Goal: Task Accomplishment & Management: Use online tool/utility

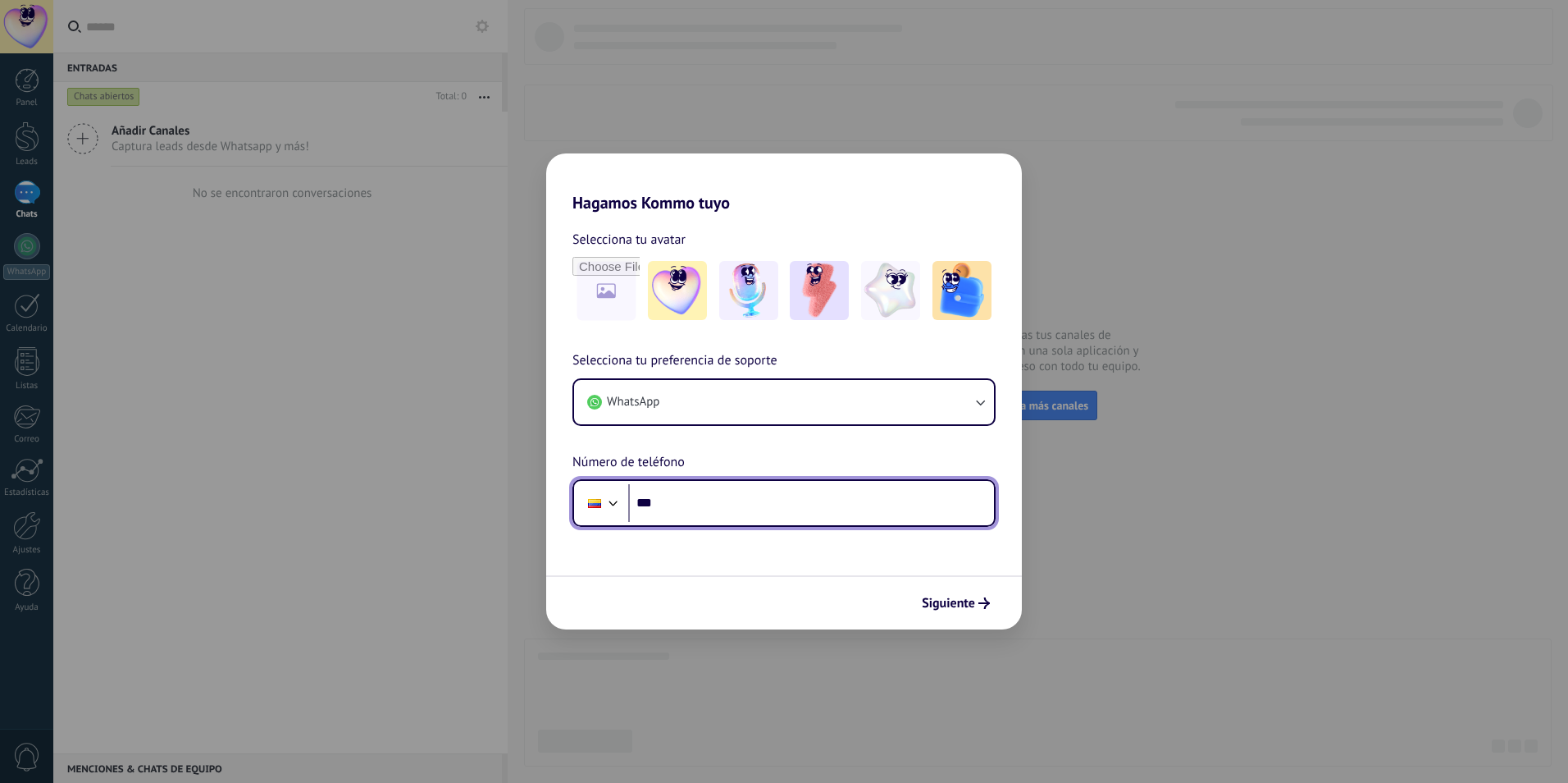
click at [720, 507] on input "***" at bounding box center [811, 503] width 366 height 38
click at [713, 510] on input "***" at bounding box center [811, 503] width 366 height 38
type input "**********"
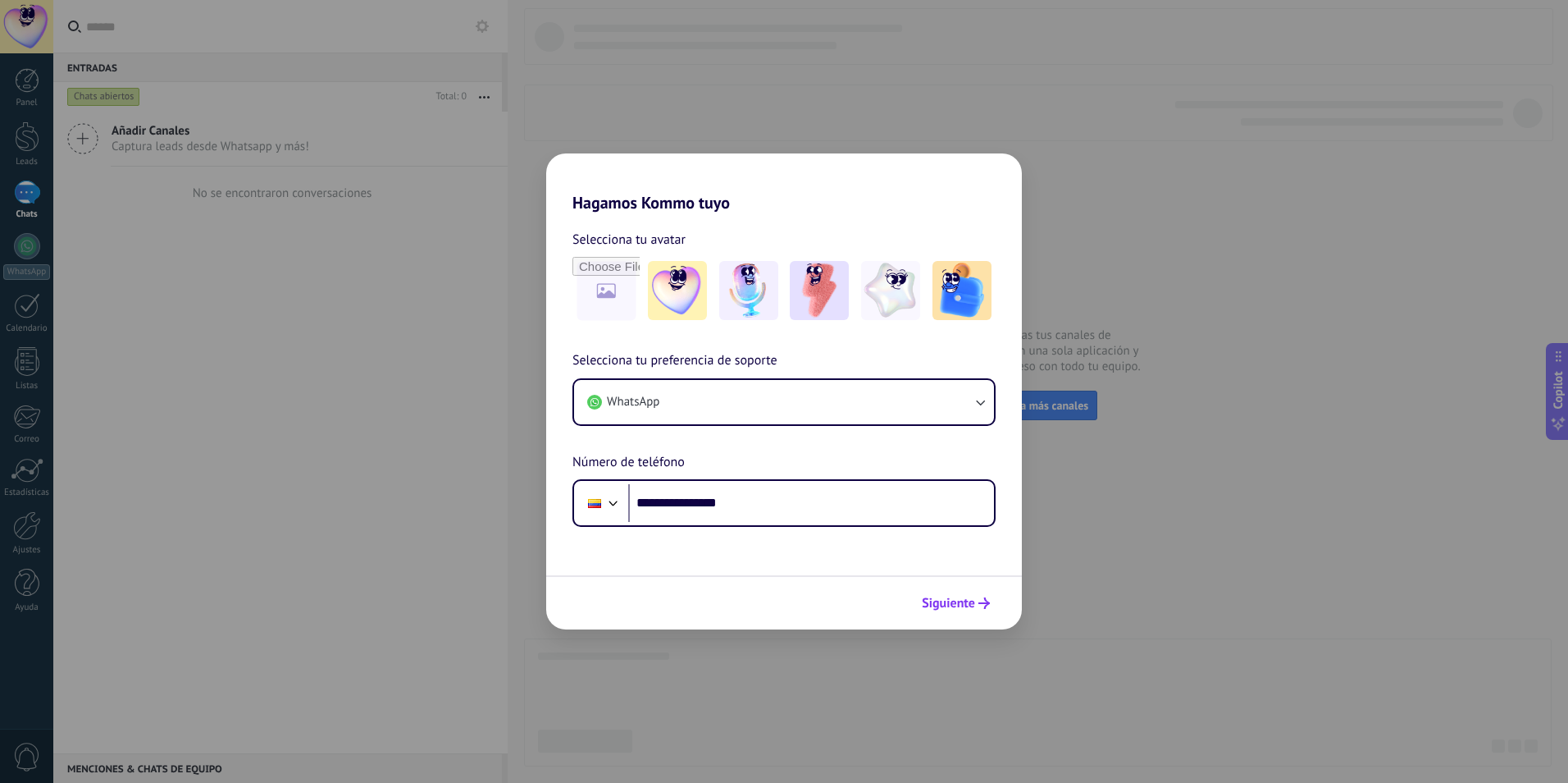
click at [952, 609] on span "Siguiente" at bounding box center [949, 603] width 54 height 11
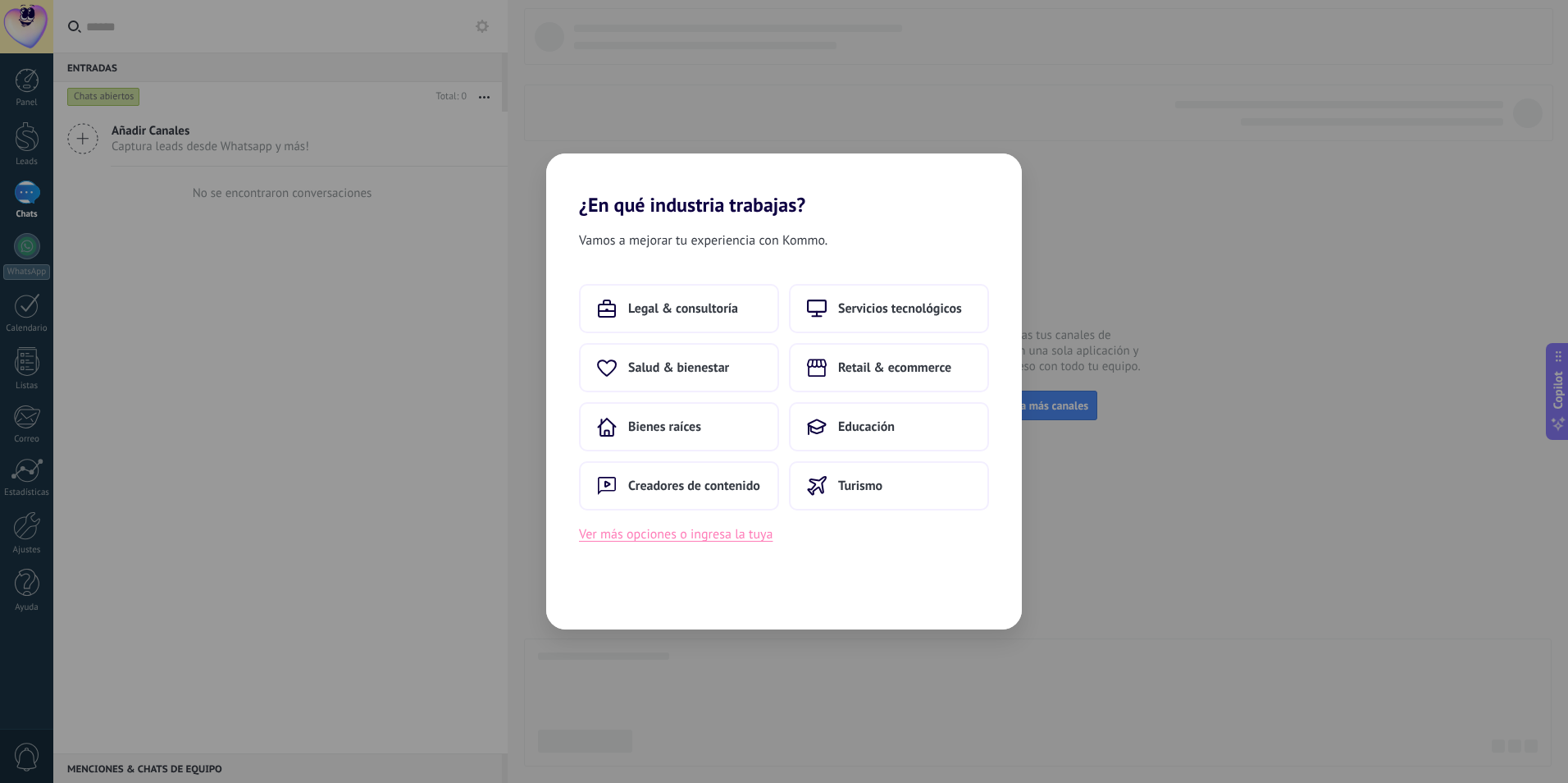
click at [701, 537] on button "Ver más opciones o ingresa la tuya" at bounding box center [675, 533] width 193 height 21
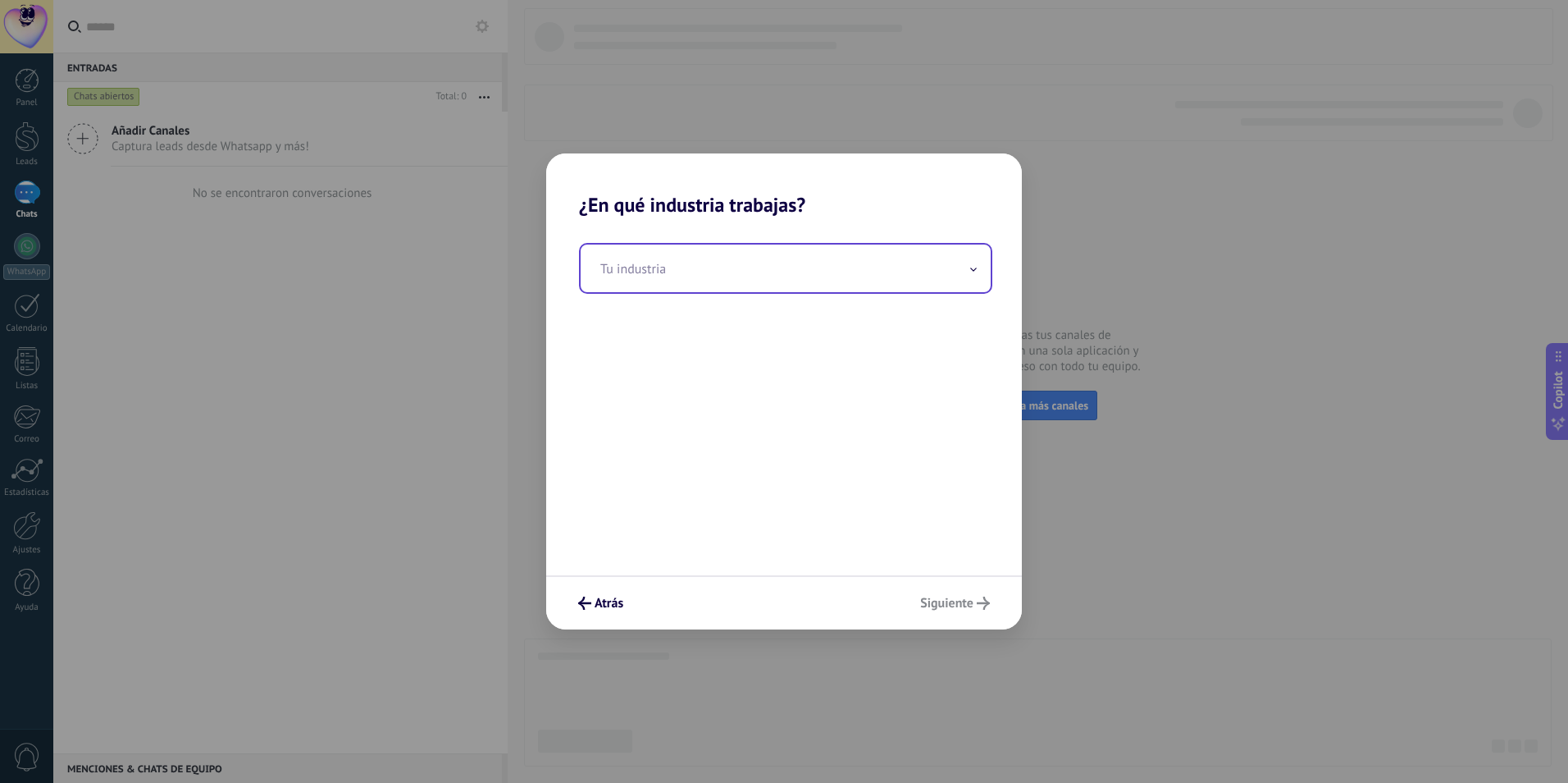
click at [658, 281] on input "text" at bounding box center [785, 268] width 410 height 47
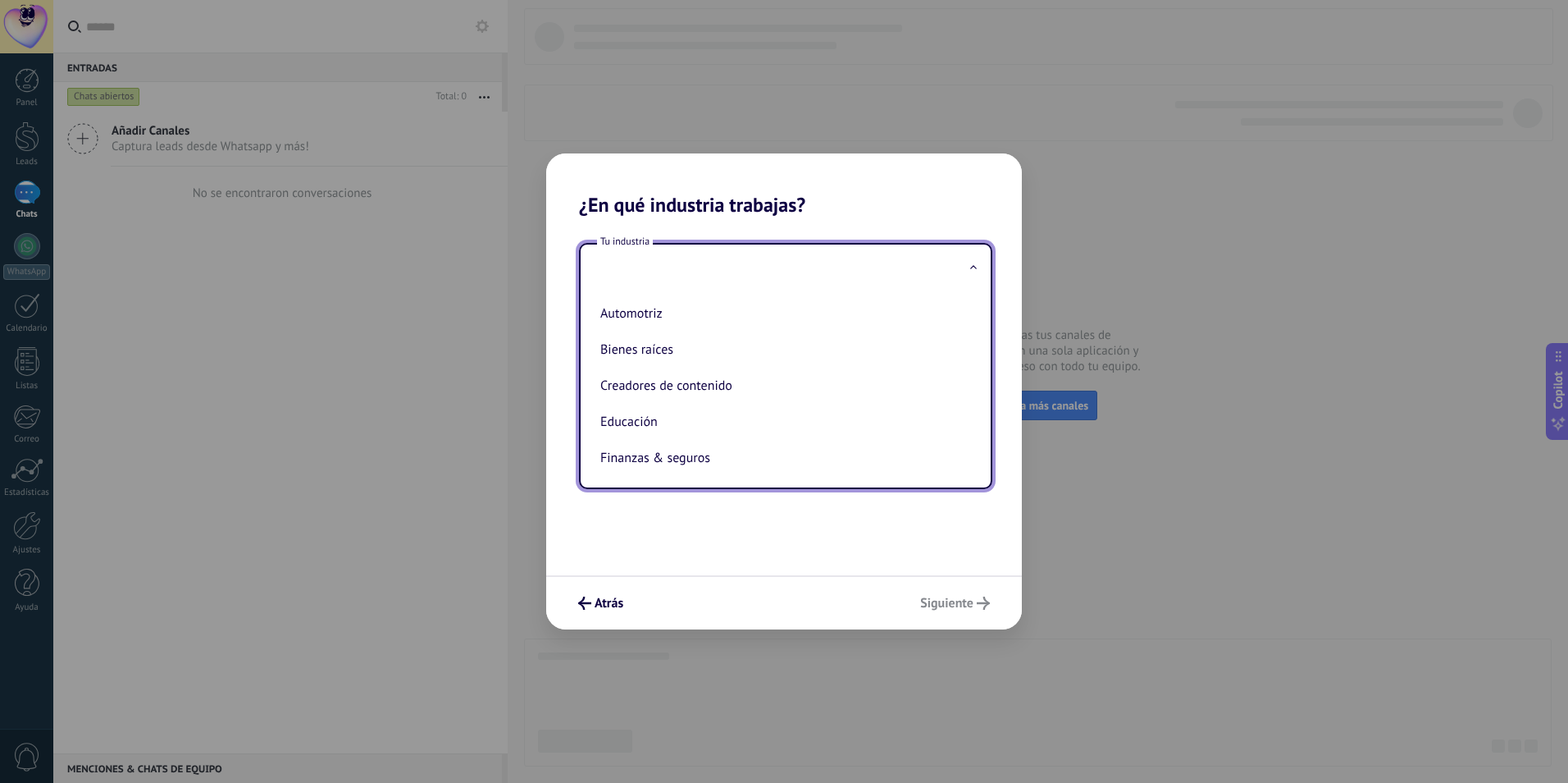
click at [883, 195] on h2 "¿En qué industria trabajas?" at bounding box center [784, 185] width 476 height 63
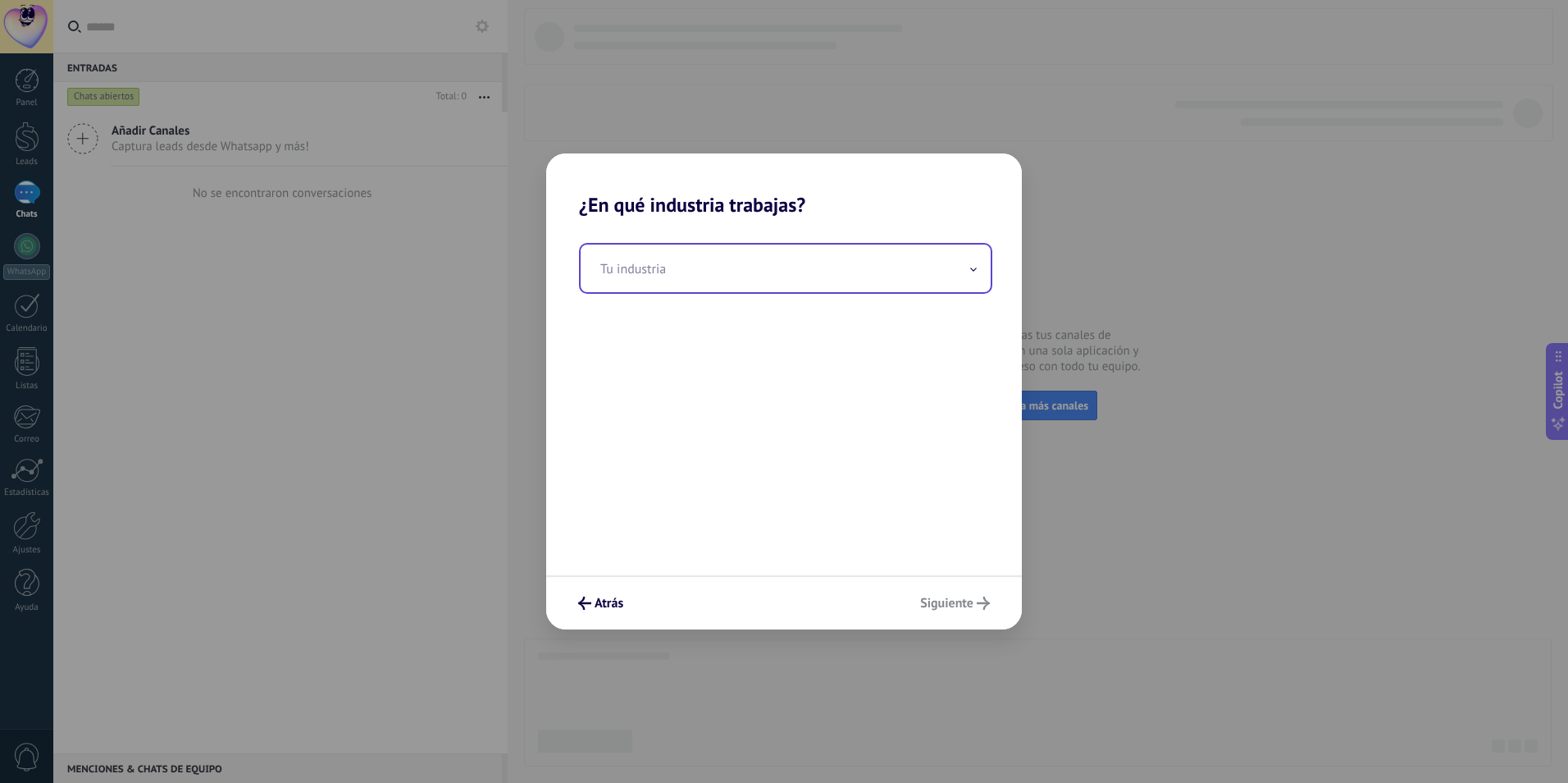
click at [658, 275] on input "text" at bounding box center [785, 268] width 410 height 47
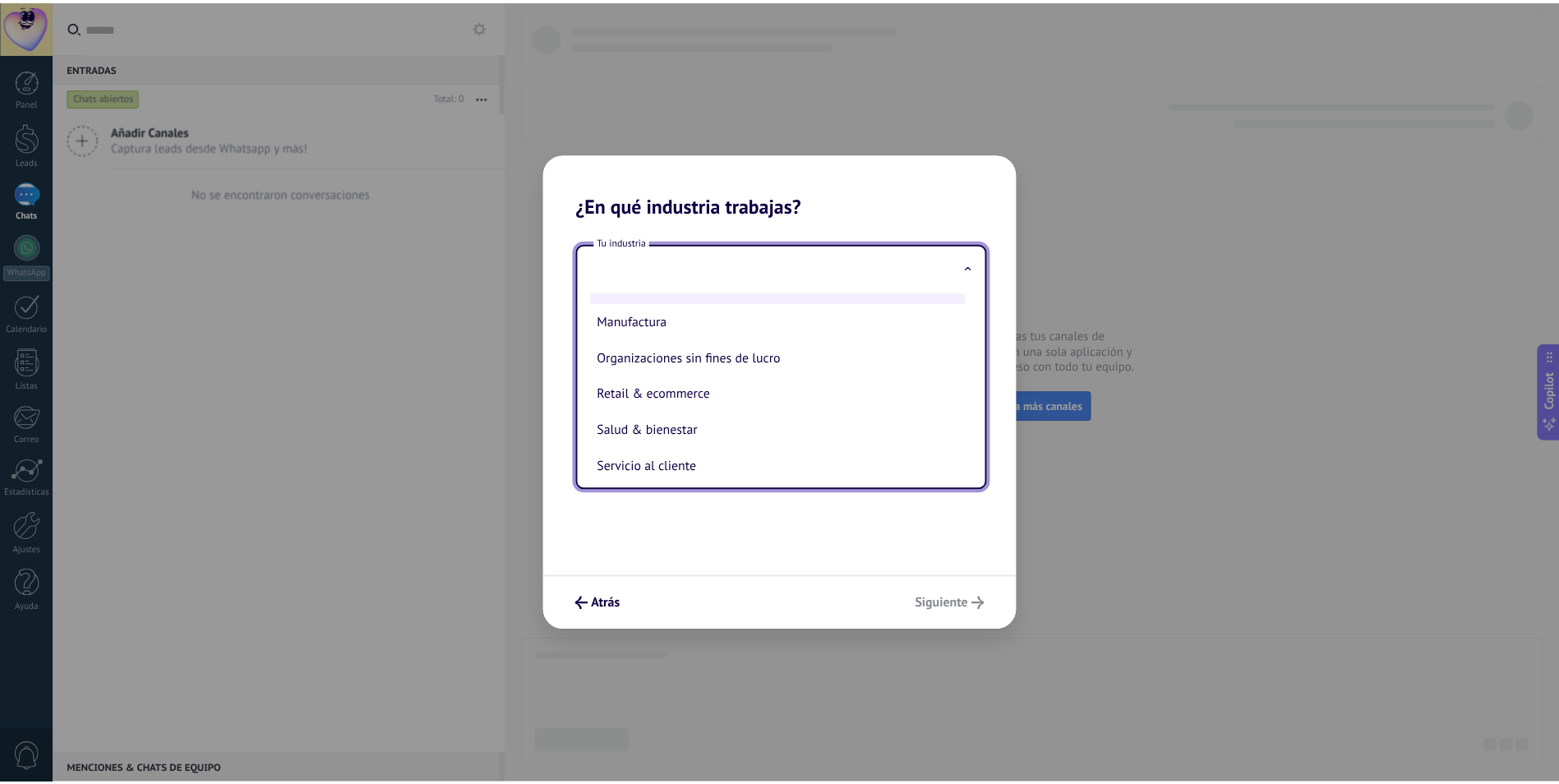
scroll to position [246, 0]
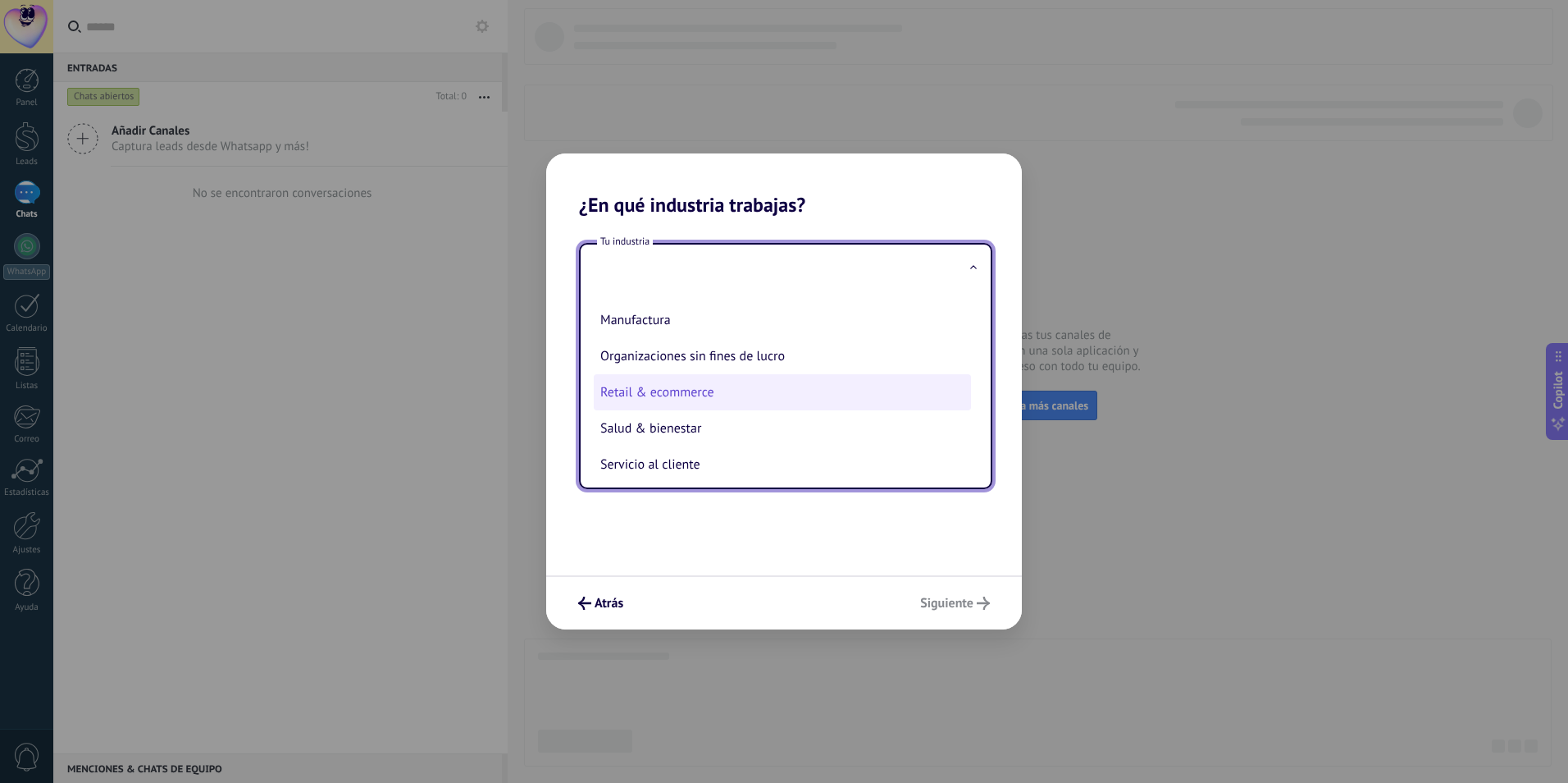
click at [677, 393] on li "Retail & ecommerce" at bounding box center [783, 392] width 377 height 36
type input "**********"
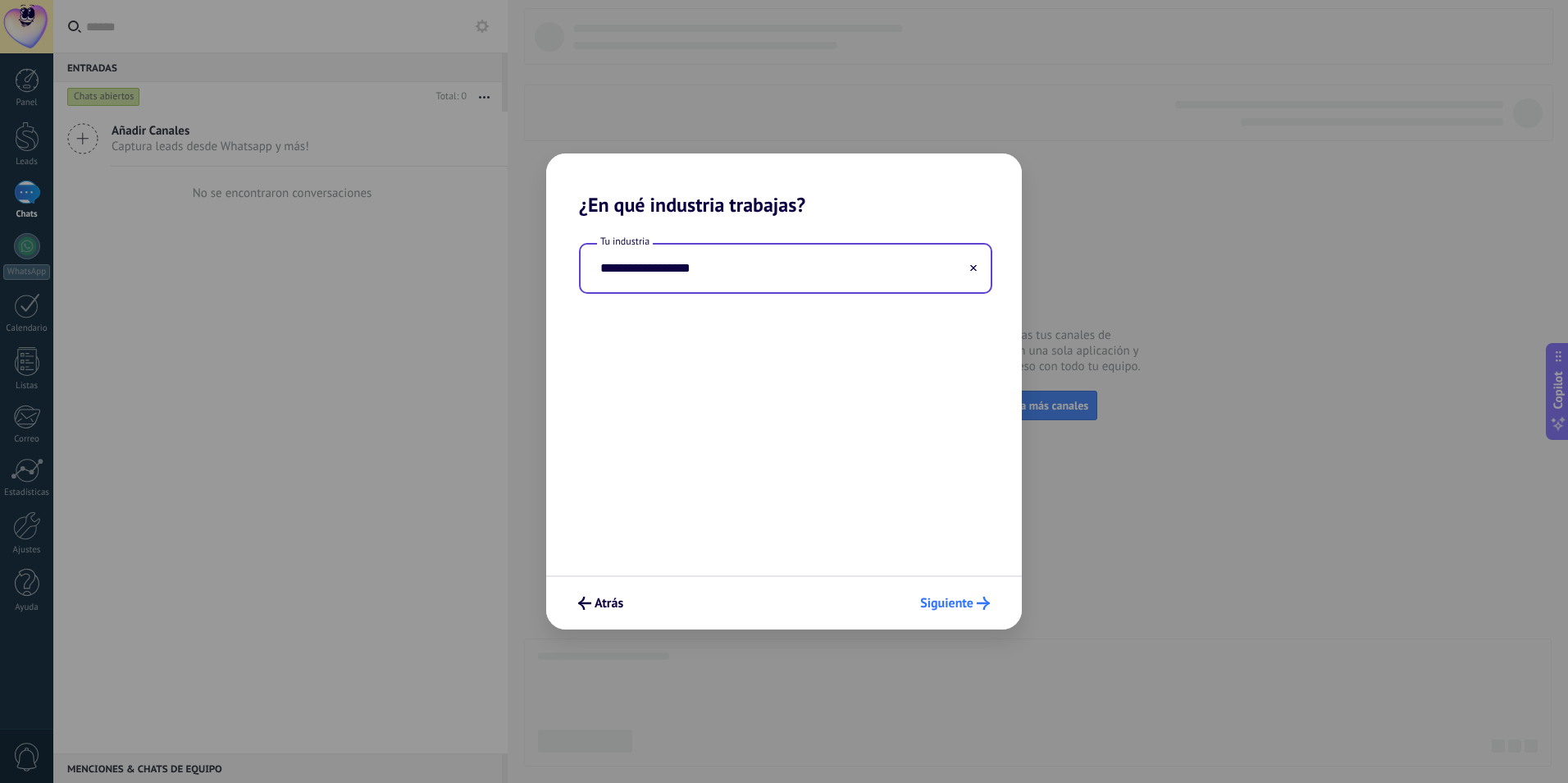
click at [950, 594] on button "Siguiente" at bounding box center [954, 603] width 84 height 28
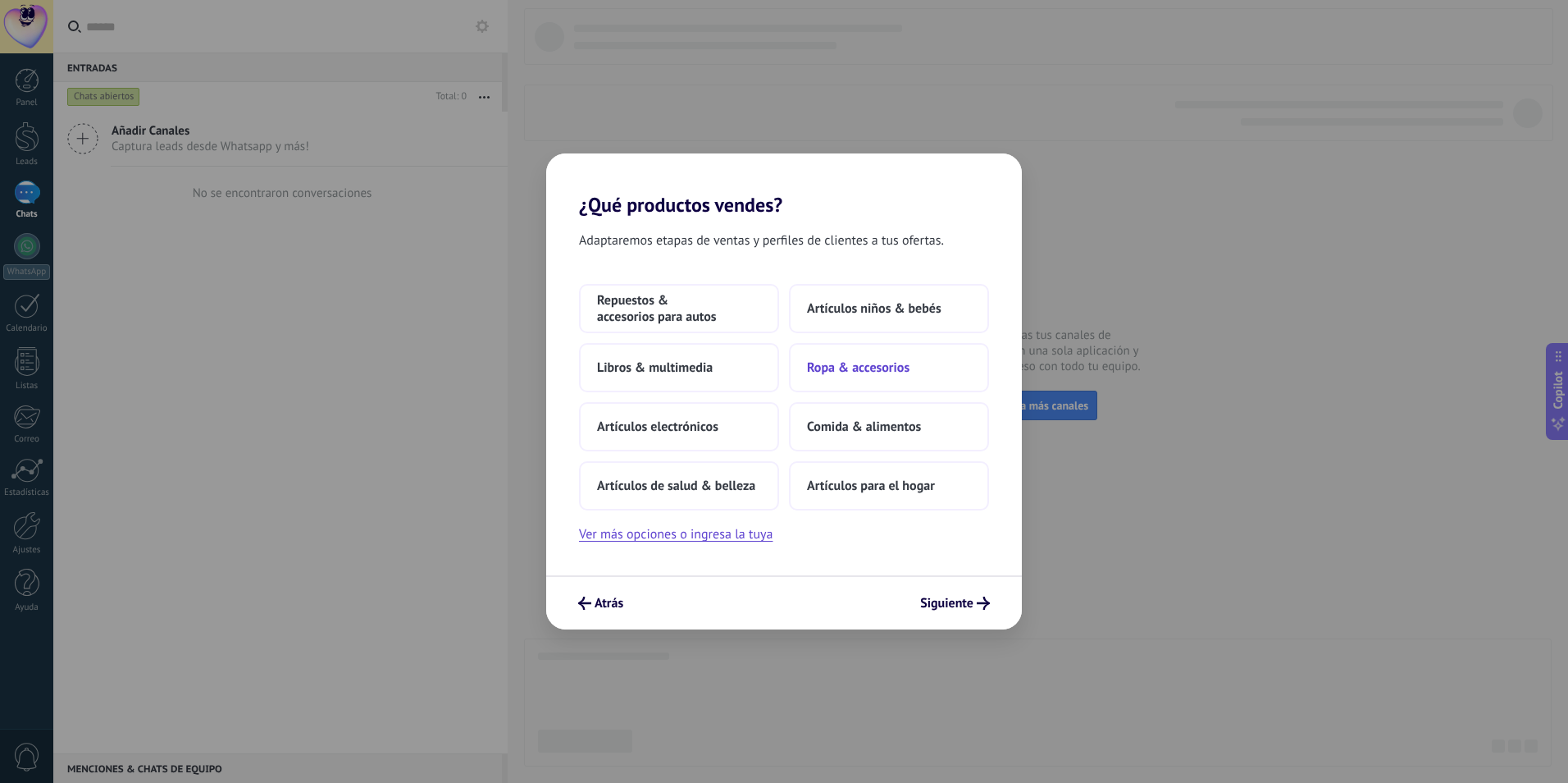
click at [867, 356] on button "Ropa & accesorios" at bounding box center [889, 367] width 201 height 49
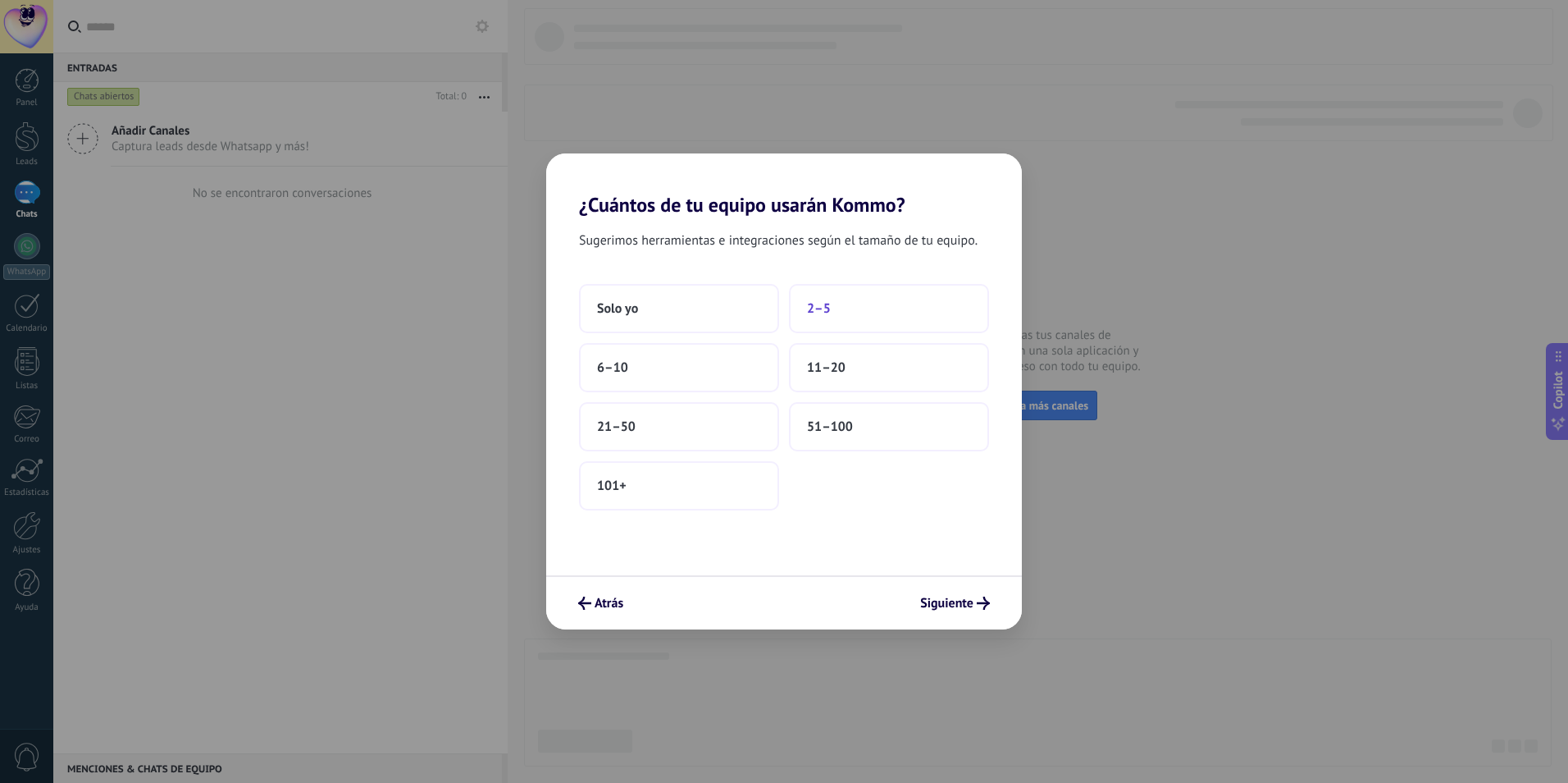
click at [873, 322] on button "2–5" at bounding box center [889, 308] width 201 height 49
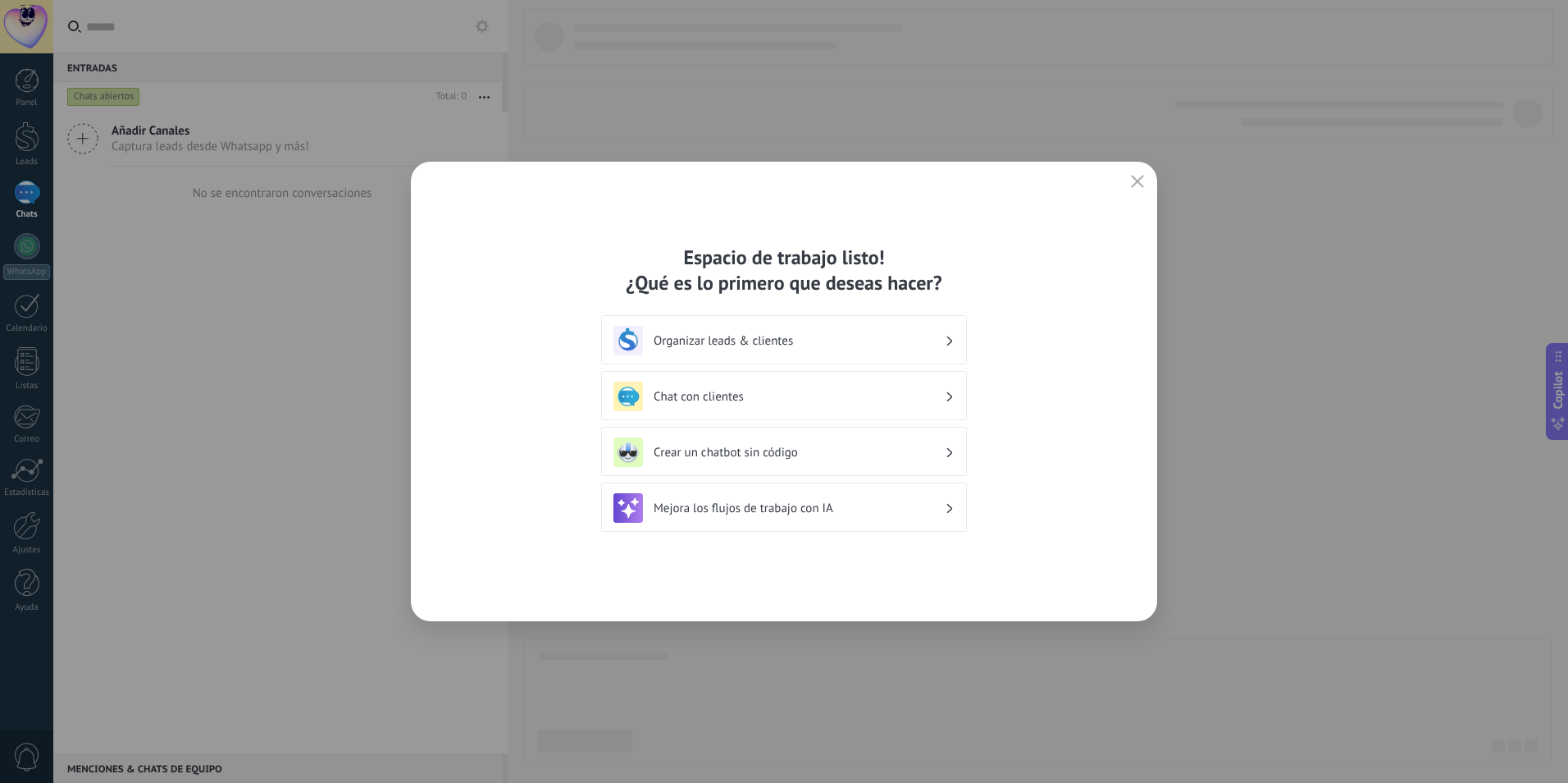
click at [927, 344] on h3 "Organizar leads & clientes" at bounding box center [798, 340] width 291 height 16
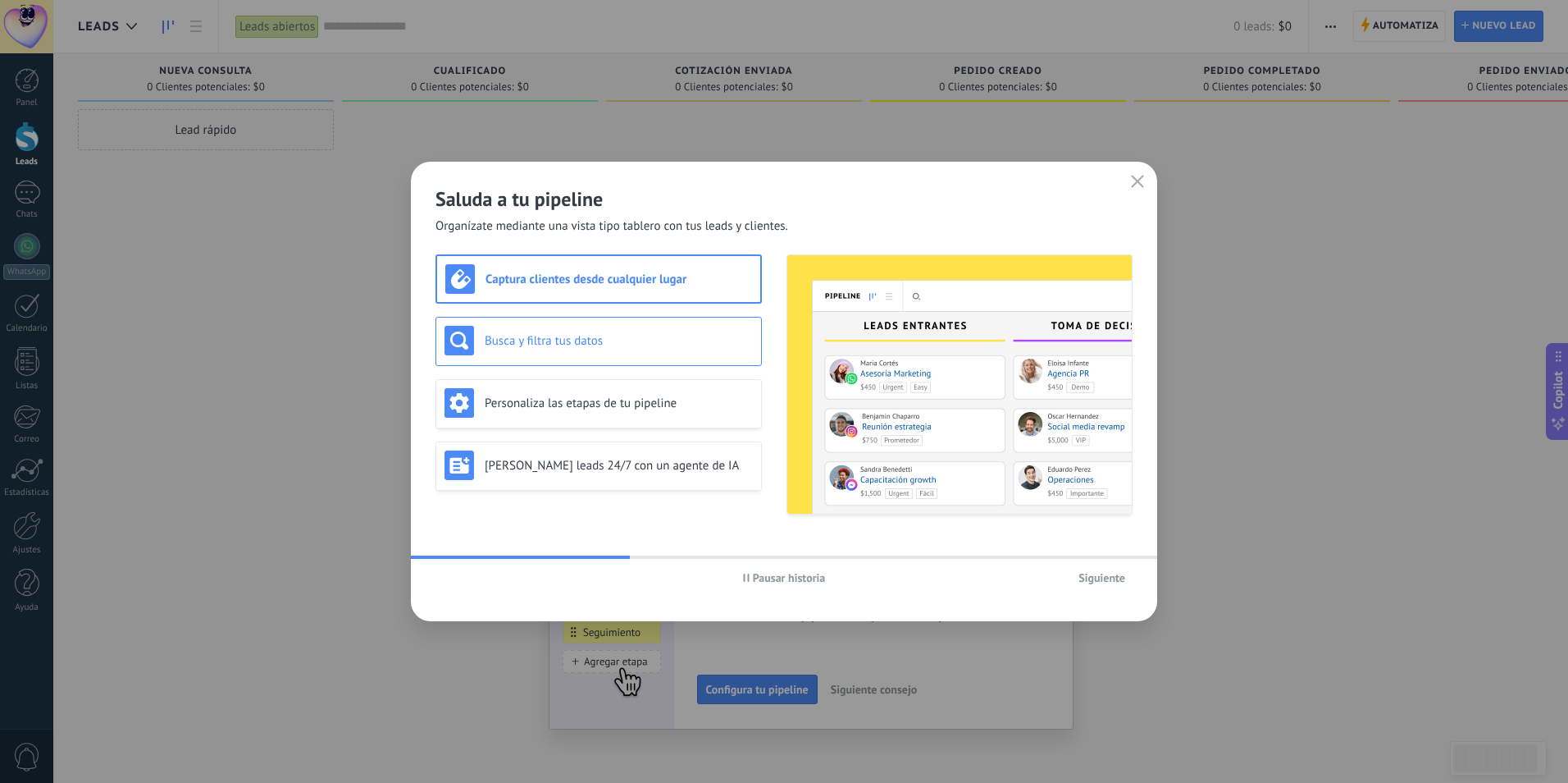
click at [626, 356] on div "Busca y filtra tus datos" at bounding box center [598, 341] width 326 height 49
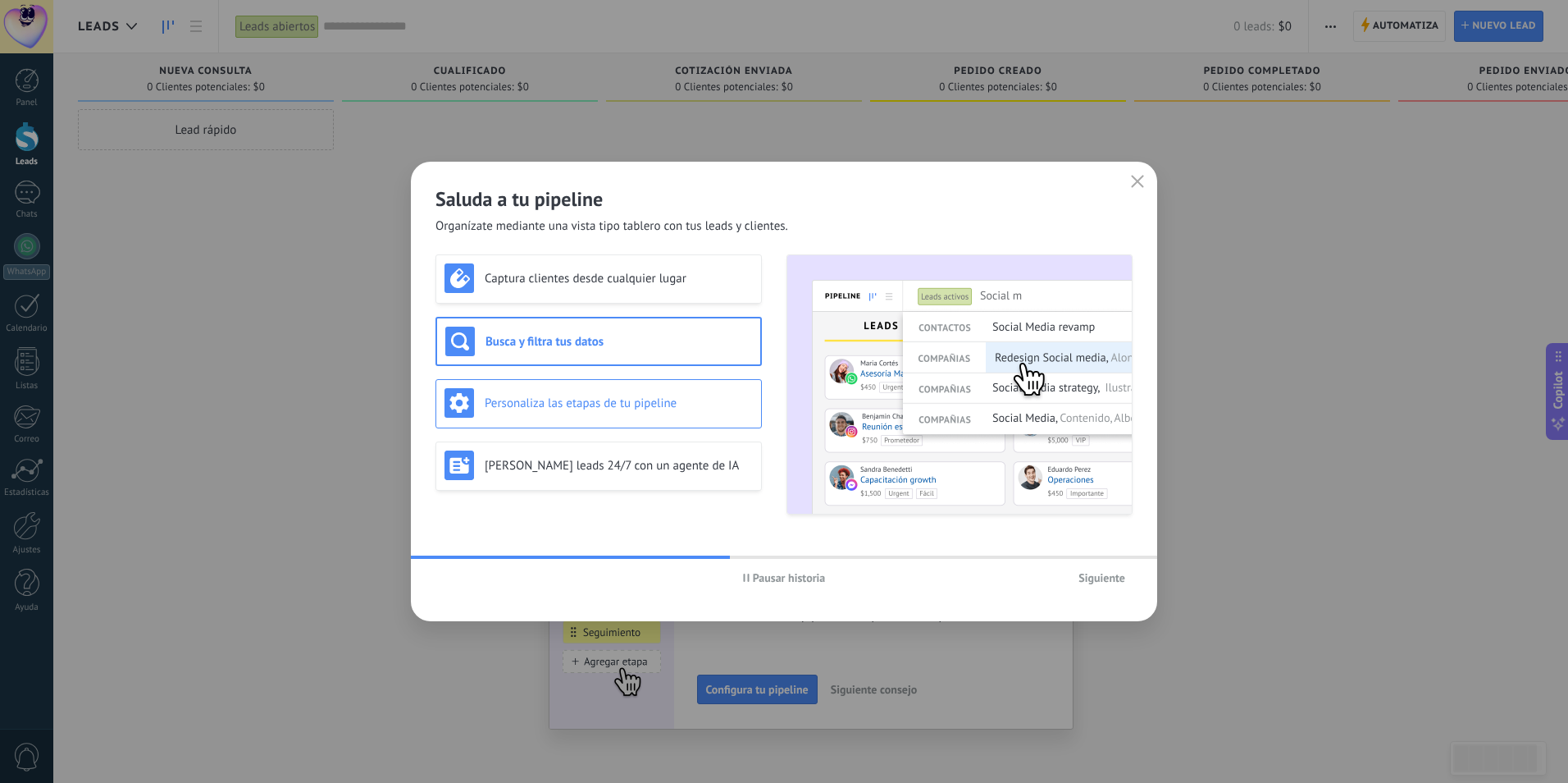
click at [629, 396] on h3 "Personaliza las etapas de tu pipeline" at bounding box center [619, 403] width 268 height 16
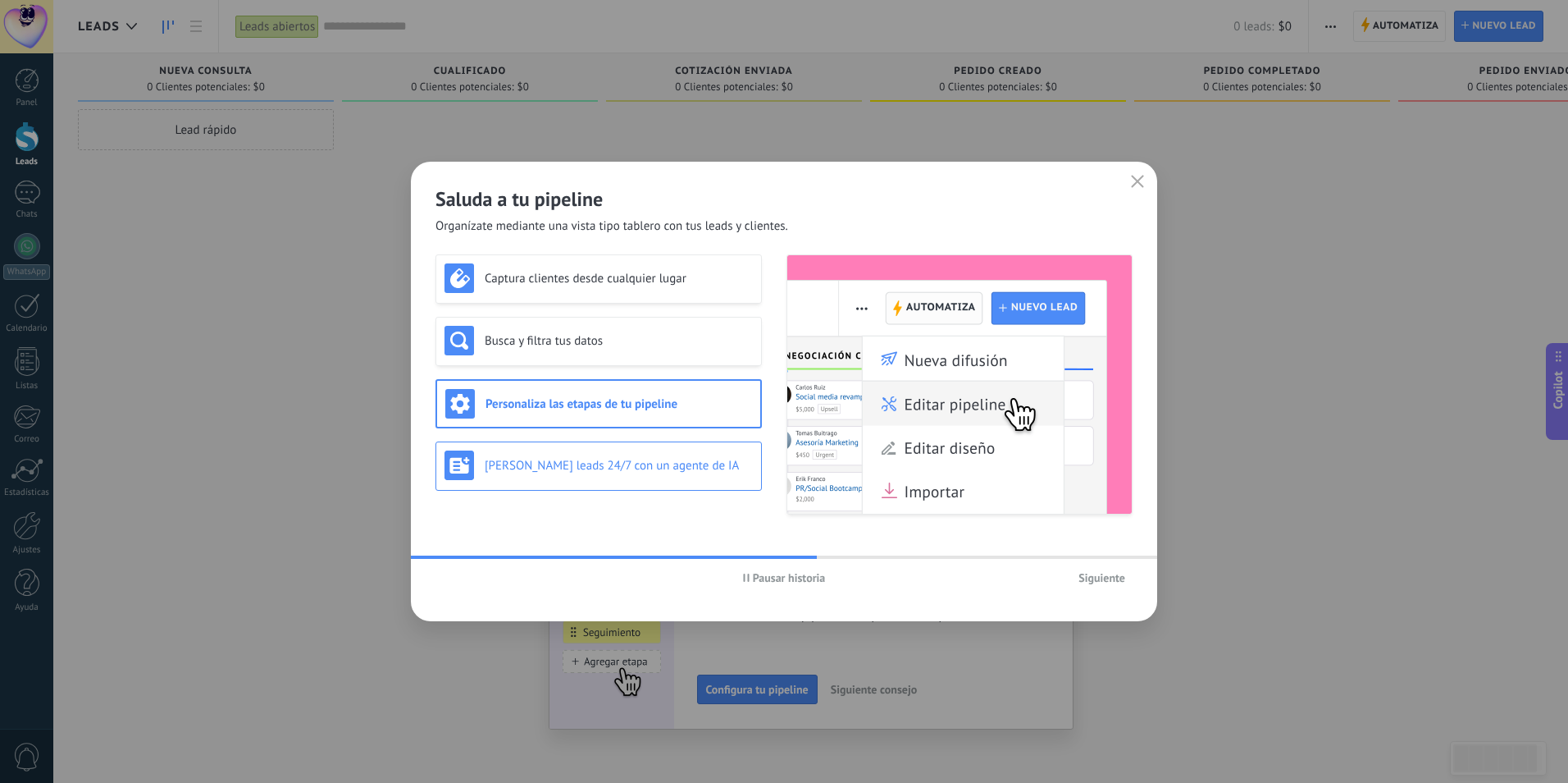
click at [647, 466] on h3 "[PERSON_NAME] leads 24/7 con un agente de IA" at bounding box center [619, 465] width 268 height 16
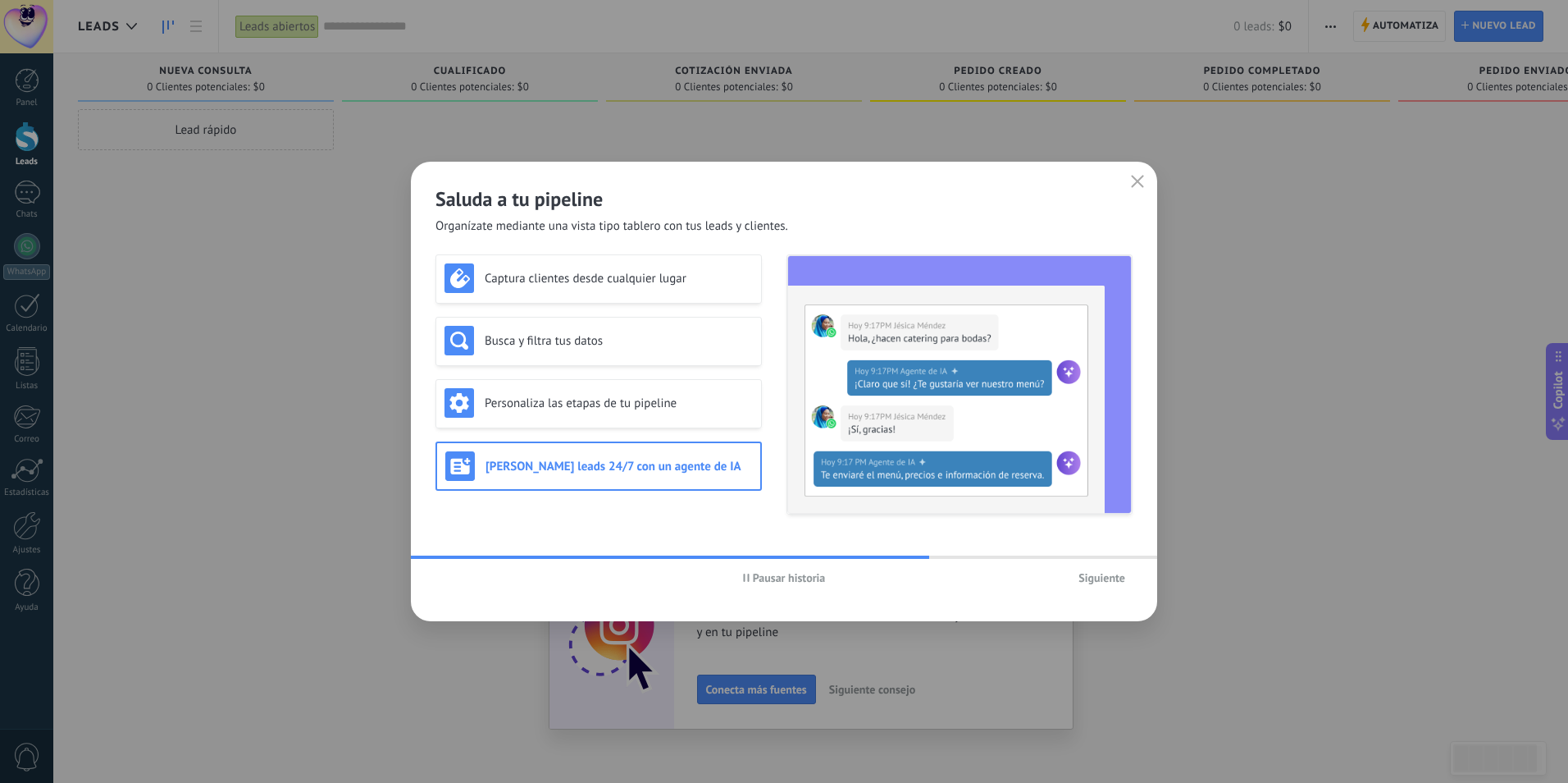
click at [1119, 578] on span "Siguiente" at bounding box center [1101, 578] width 47 height 11
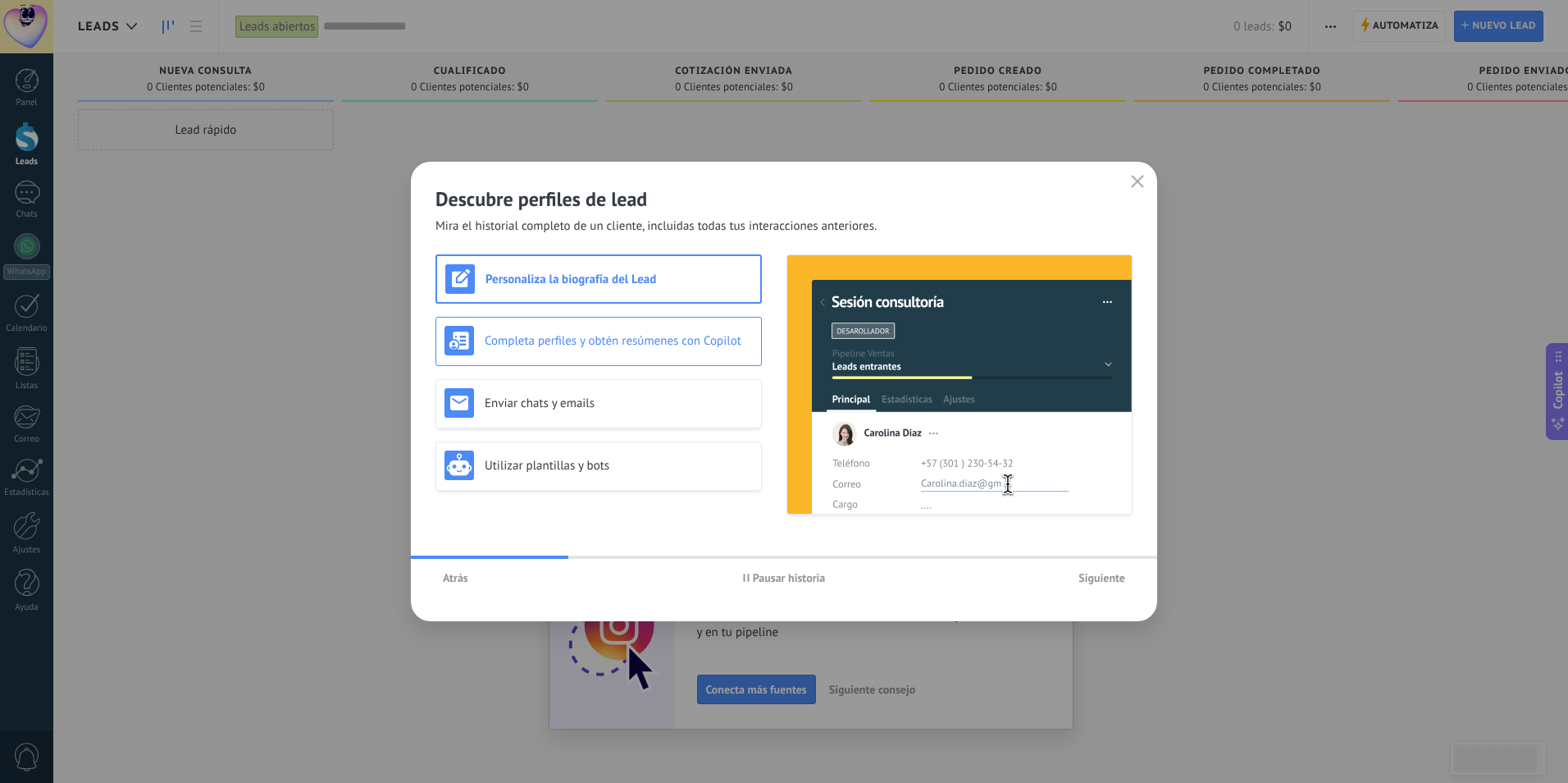
click at [616, 337] on h3 "Completa perfiles y obtén resúmenes con Copilot" at bounding box center [619, 340] width 268 height 16
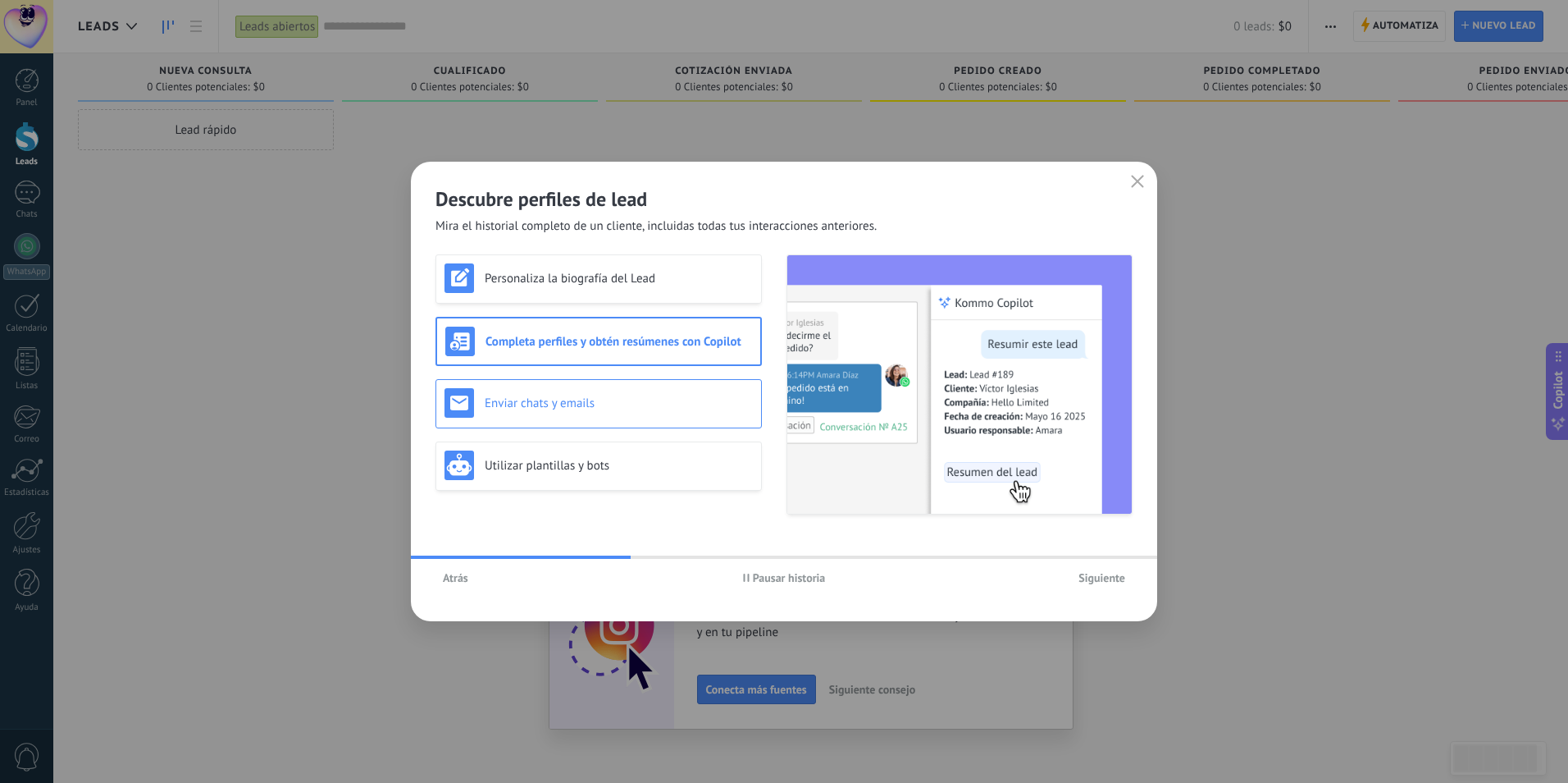
click at [637, 399] on h3 "Enviar chats y emails" at bounding box center [619, 403] width 268 height 16
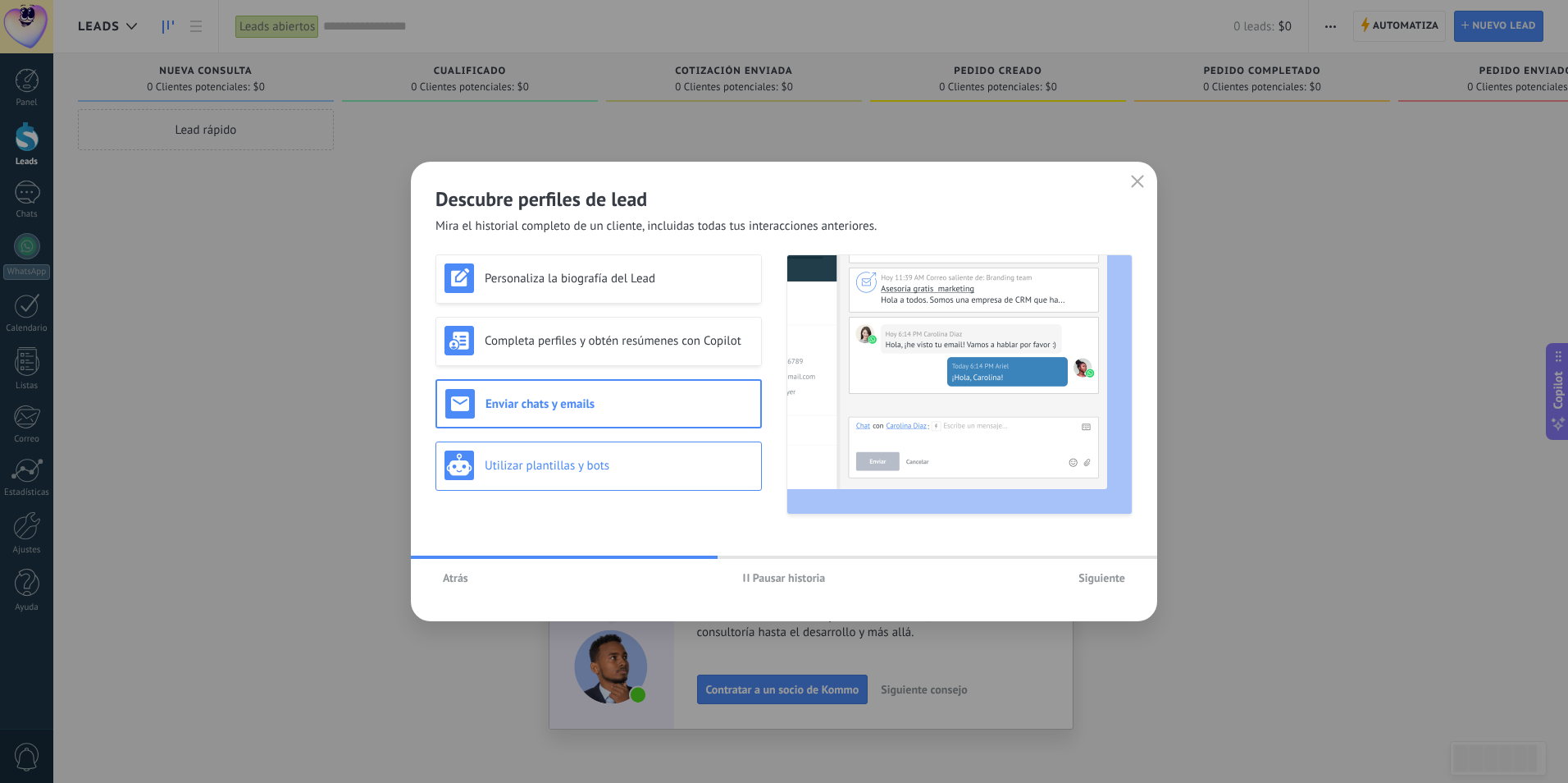
click at [662, 474] on div "Utilizar plantillas y bots" at bounding box center [599, 465] width 309 height 30
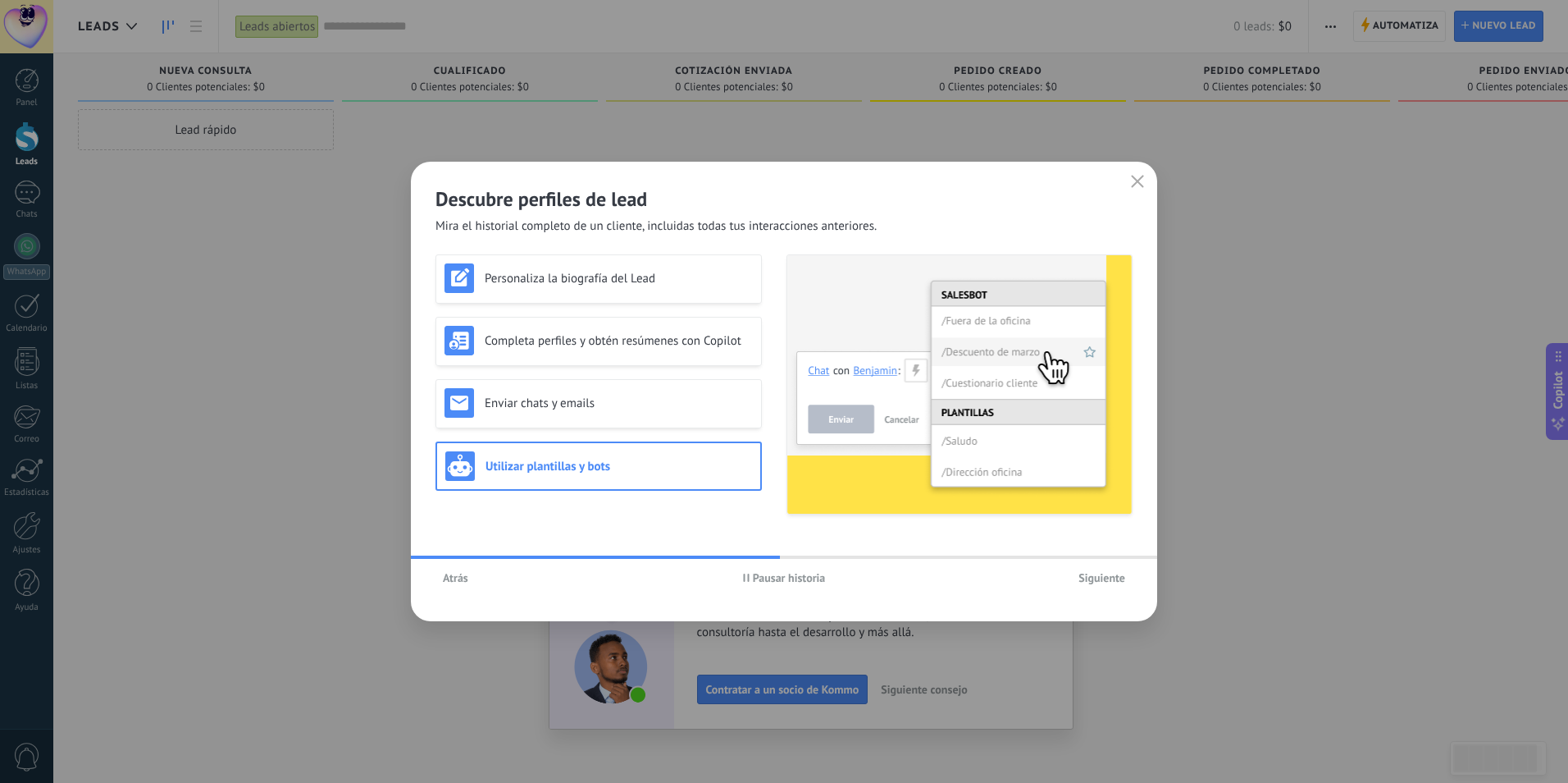
click at [1099, 580] on span "Siguiente" at bounding box center [1101, 578] width 47 height 11
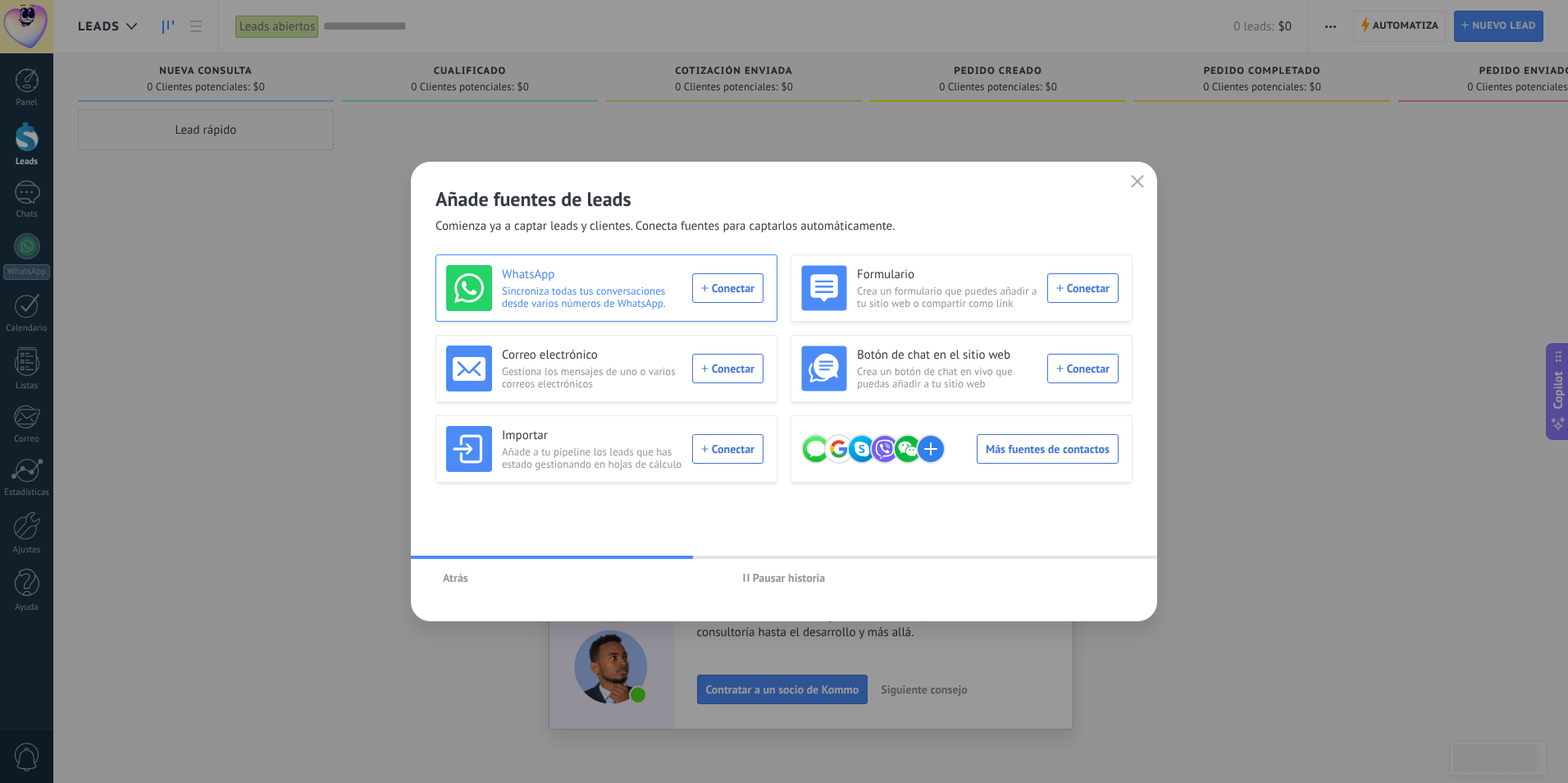
click at [711, 291] on div "WhatsApp Sincroniza todas tus conversaciones desde varios números de WhatsApp. …" at bounding box center [604, 288] width 317 height 46
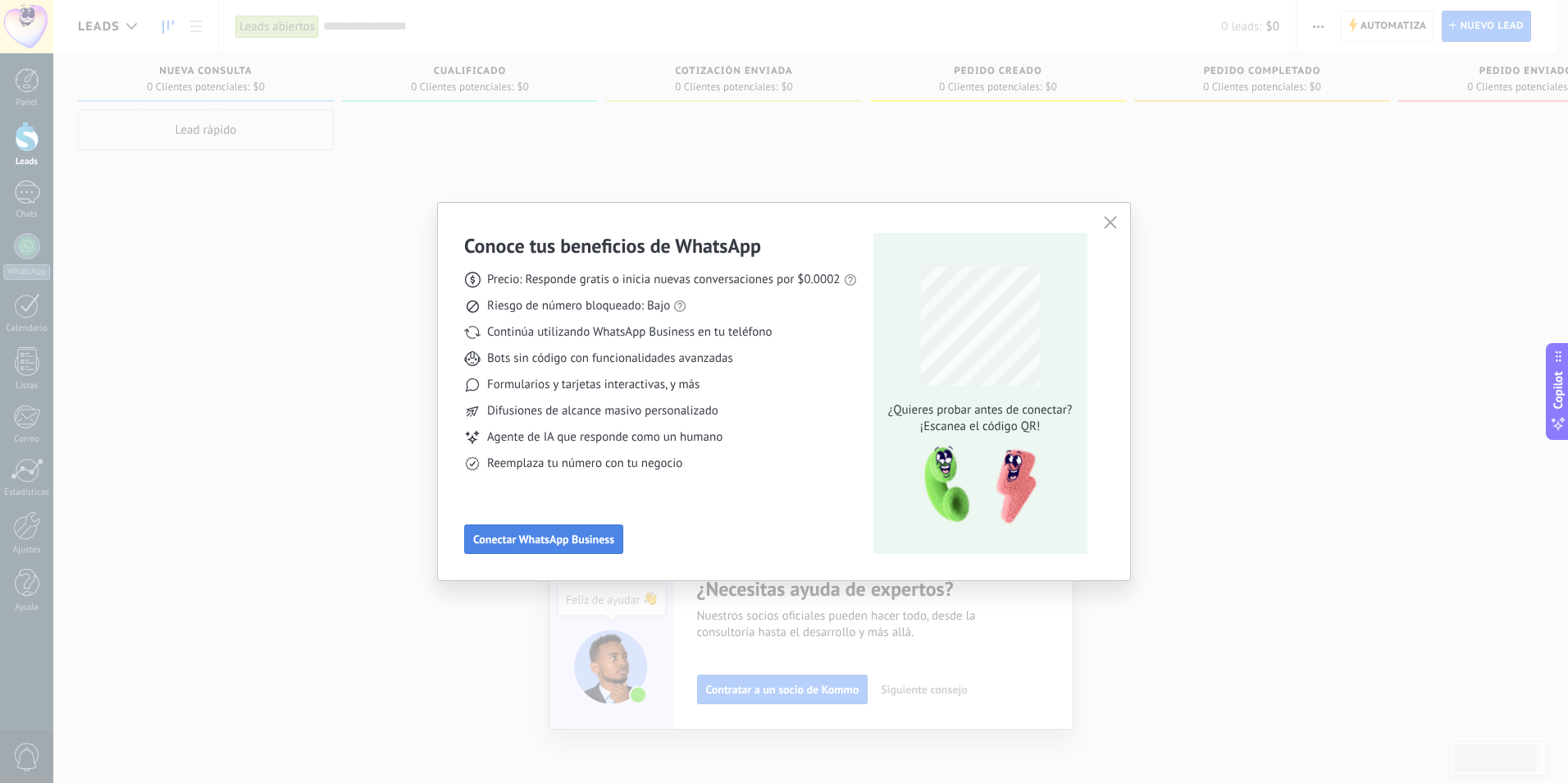
click at [543, 543] on span "Conectar WhatsApp Business" at bounding box center [543, 539] width 141 height 11
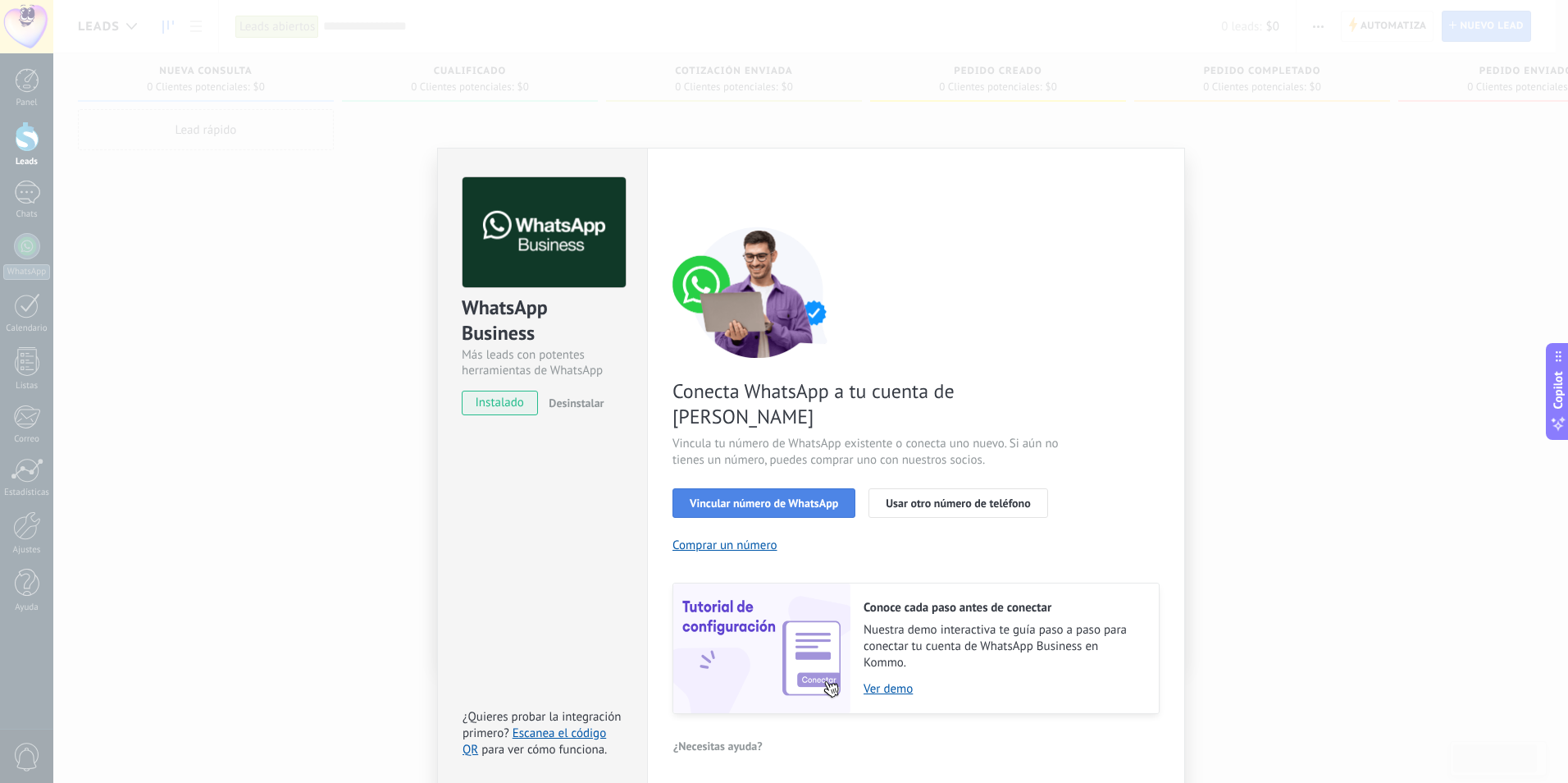
click at [747, 497] on span "Vincular número de WhatsApp" at bounding box center [763, 503] width 149 height 11
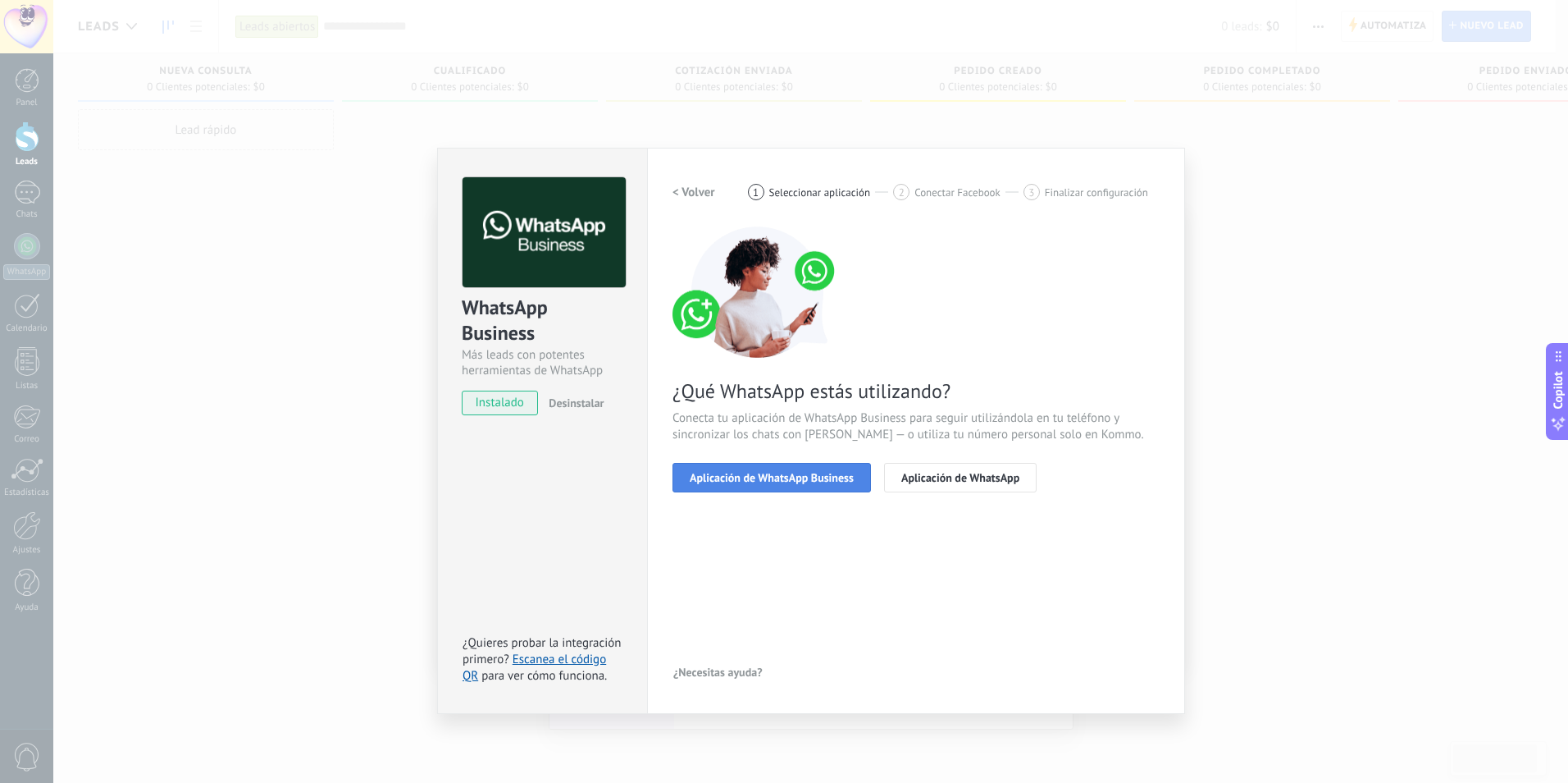
click at [752, 484] on button "Aplicación de WhatsApp Business" at bounding box center [772, 478] width 199 height 30
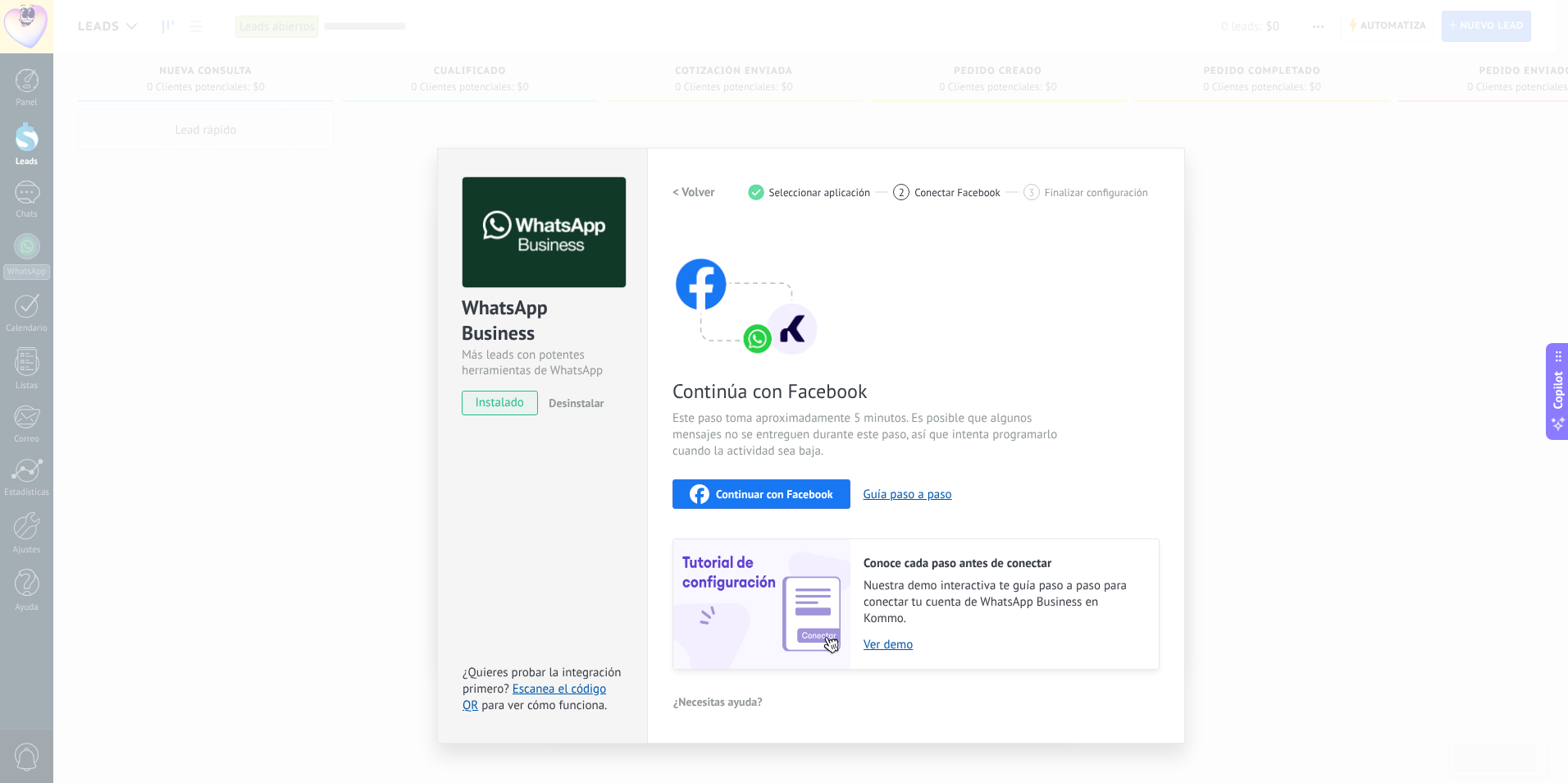
click at [811, 492] on span "Continuar con Facebook" at bounding box center [774, 494] width 117 height 11
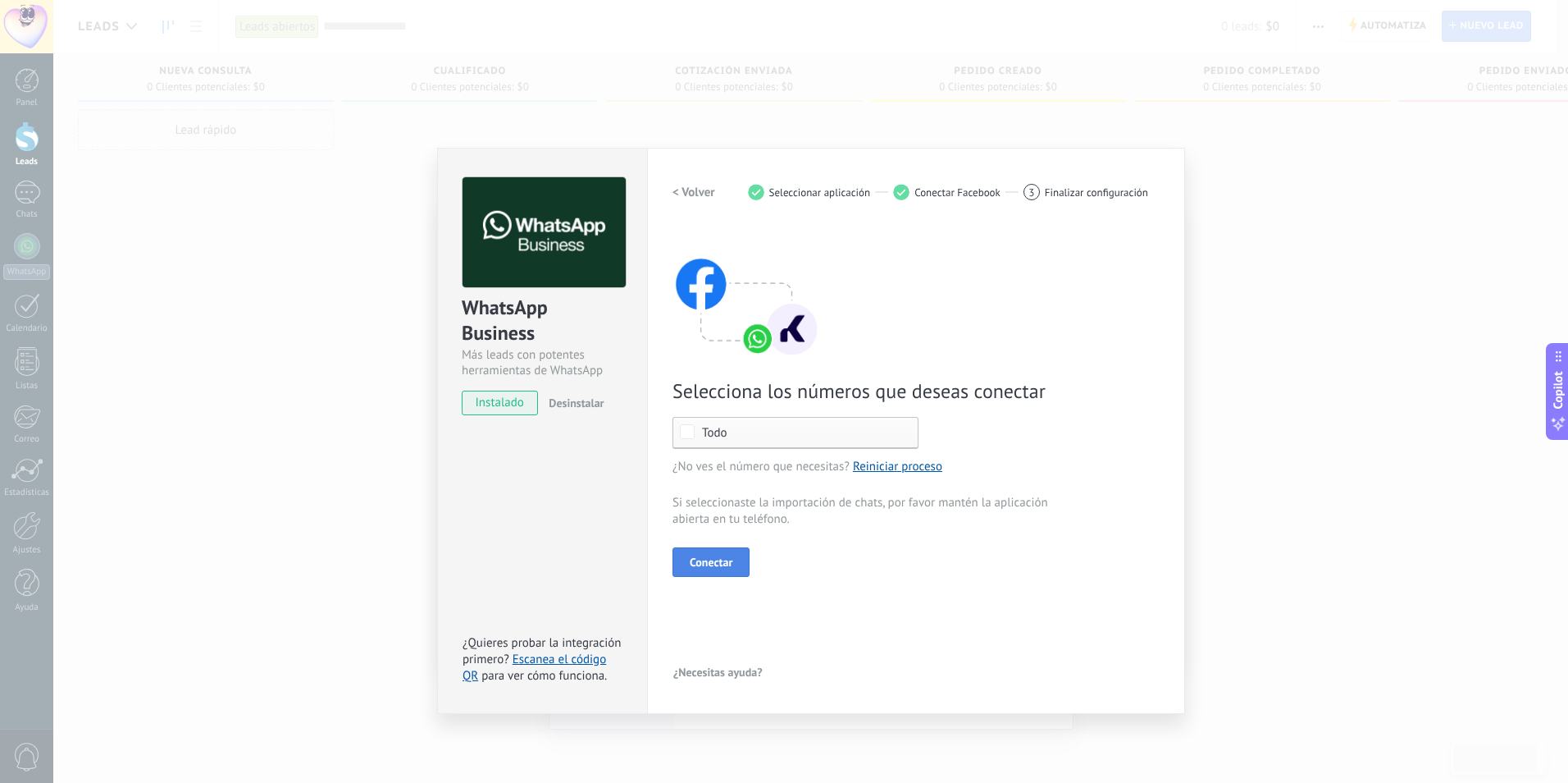
click at [711, 562] on span "Conectar" at bounding box center [711, 562] width 43 height 11
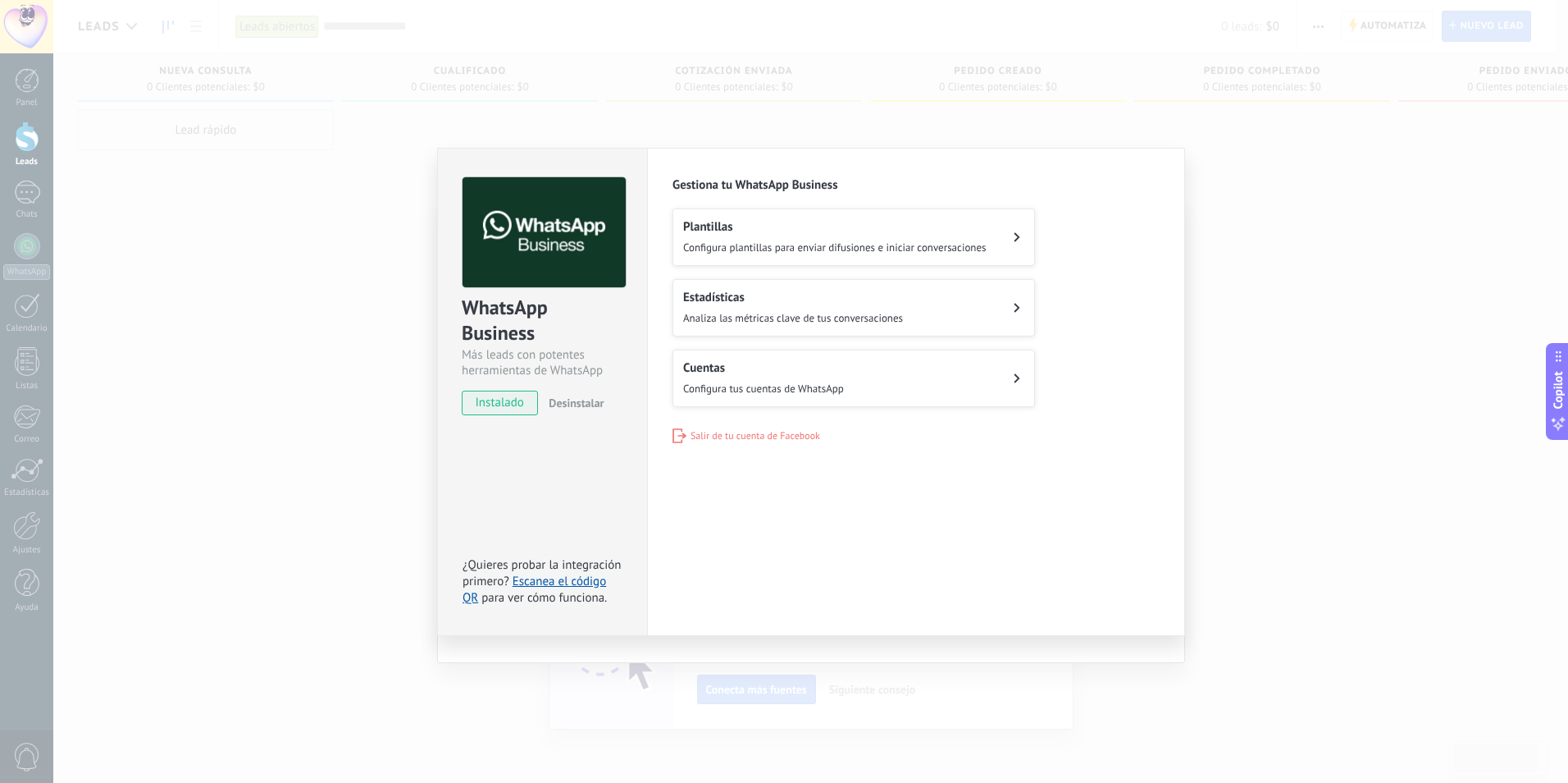
click at [1012, 247] on button "Plantillas Configura plantillas para enviar difusiones e iniciar conversaciones" at bounding box center [854, 237] width 362 height 57
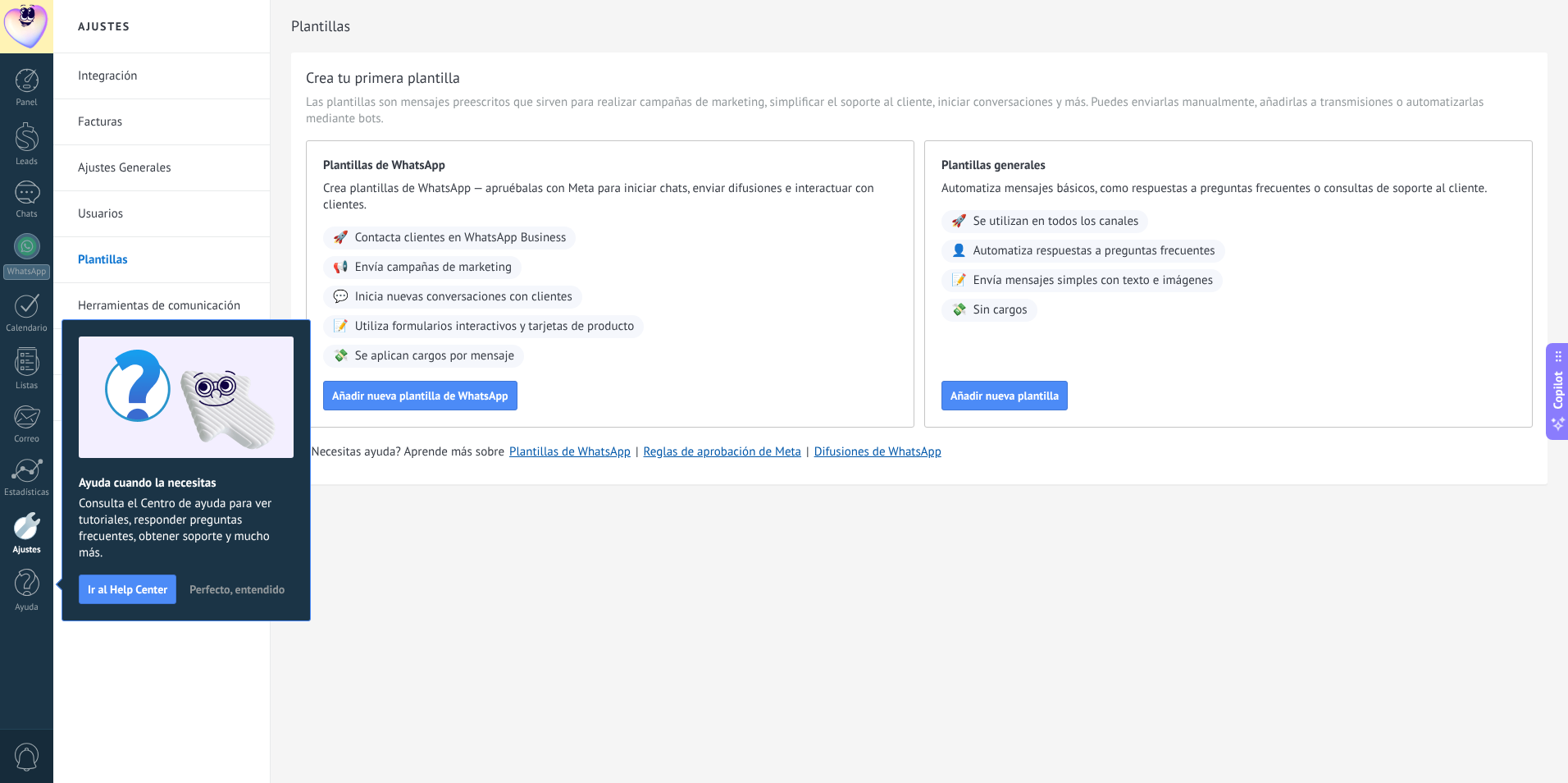
click at [468, 562] on div "Ajustes Integración Facturas Ajustes Generales Usuarios Plantillas Herramientas…" at bounding box center [810, 391] width 1514 height 783
click at [32, 87] on div at bounding box center [27, 80] width 25 height 25
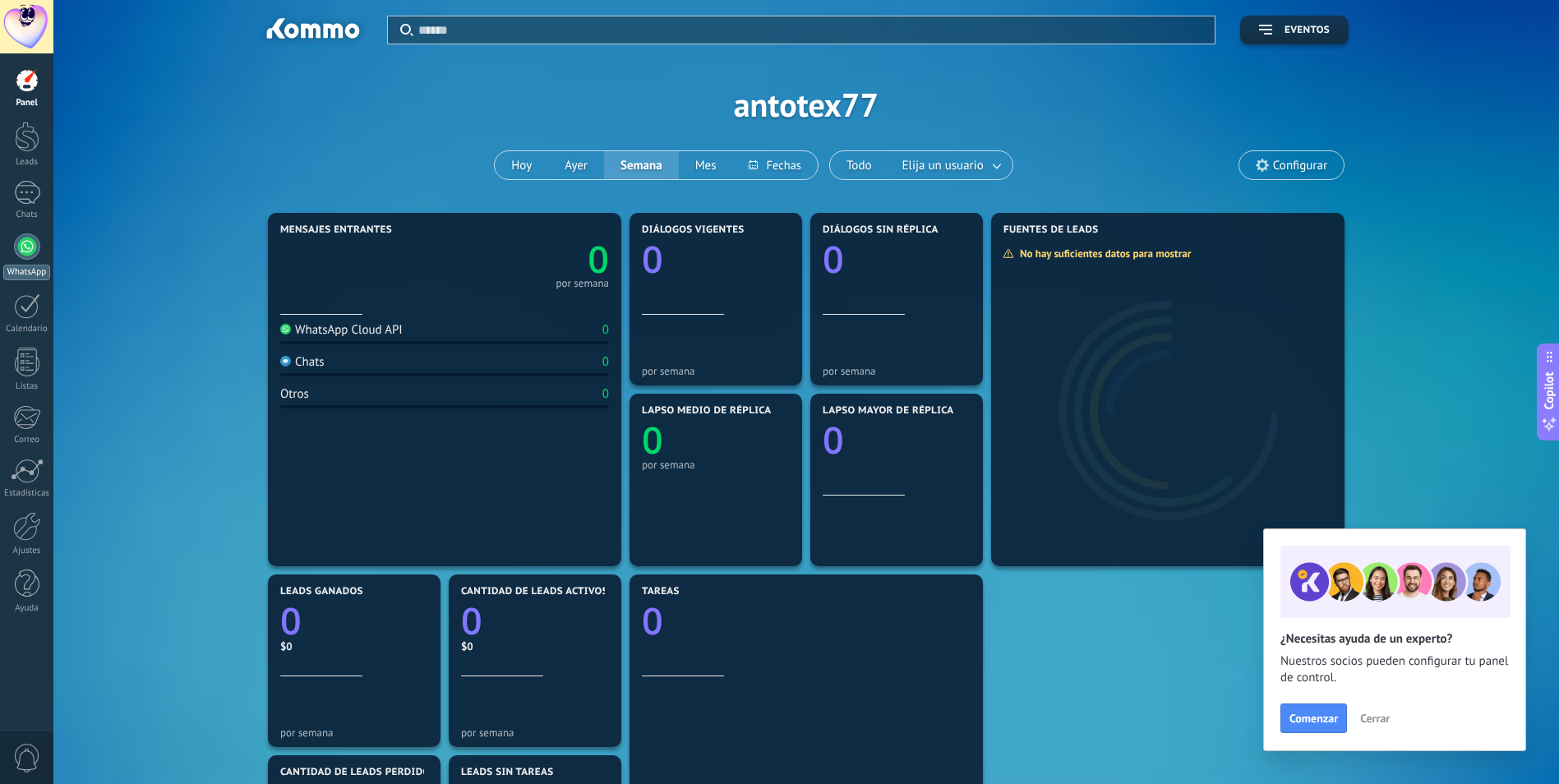
click at [19, 245] on div at bounding box center [27, 246] width 26 height 26
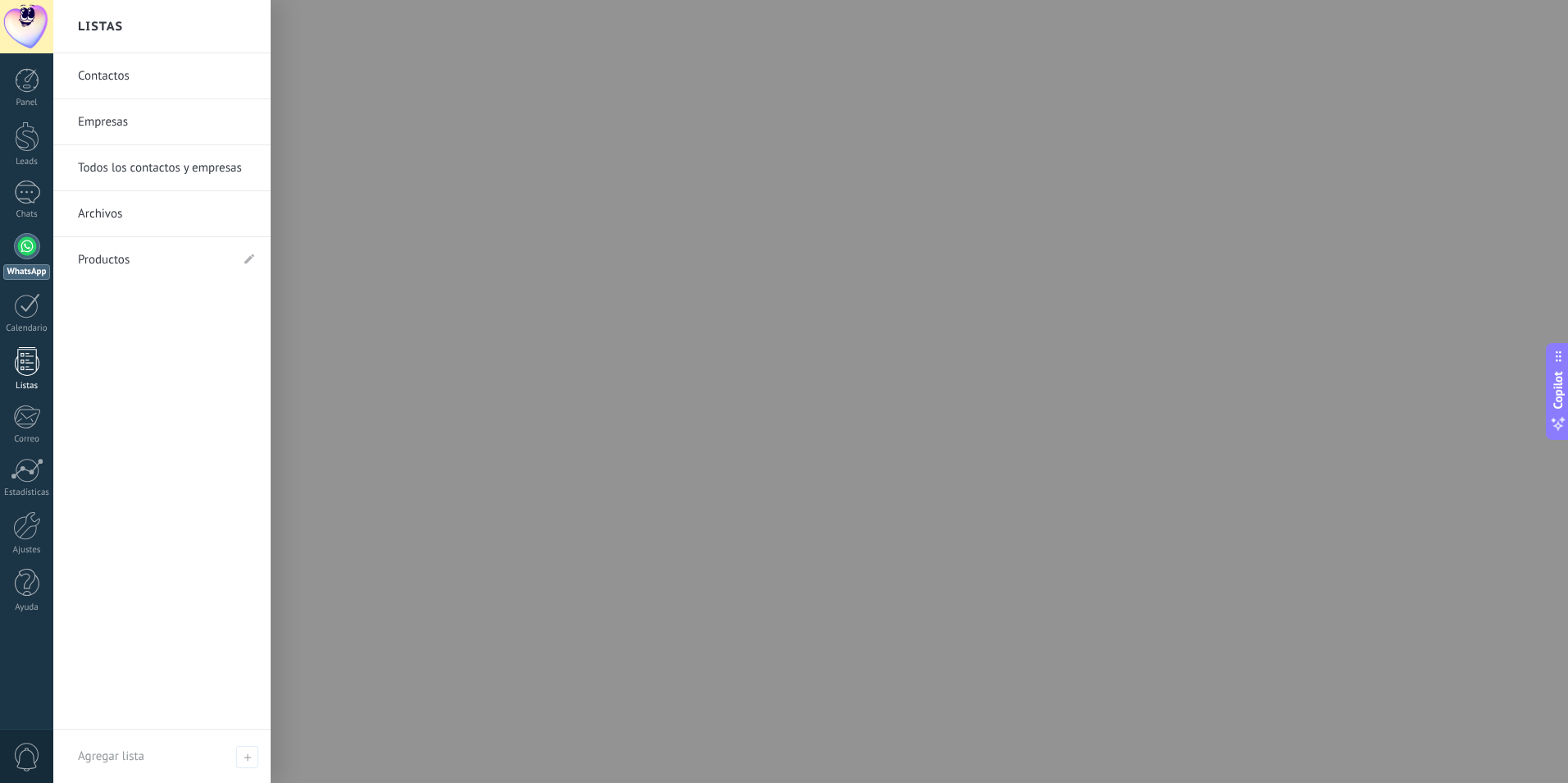
drag, startPoint x: 18, startPoint y: 369, endPoint x: 26, endPoint y: 369, distance: 8.0
click at [18, 369] on div at bounding box center [27, 361] width 25 height 29
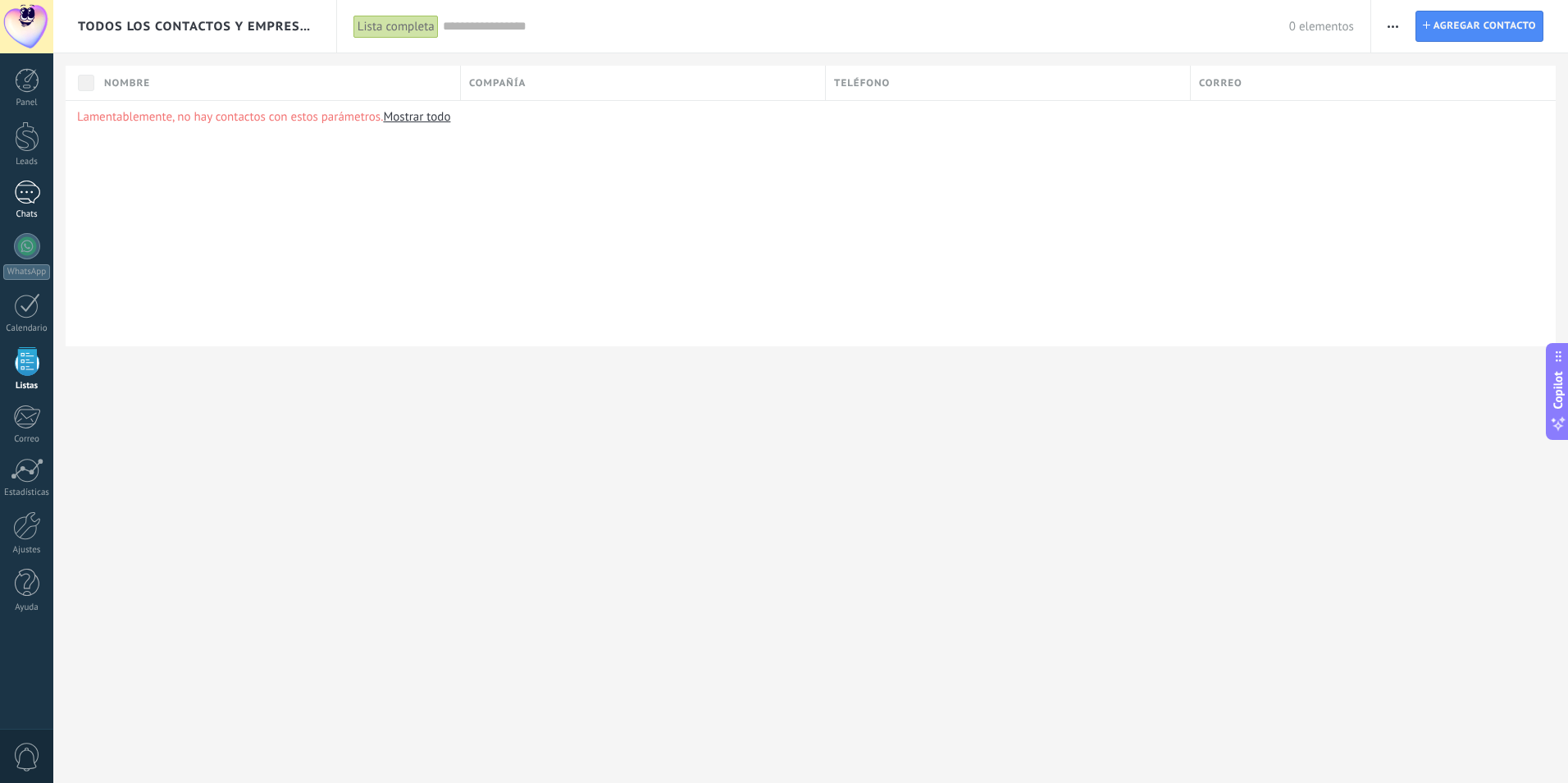
click at [26, 195] on div at bounding box center [27, 192] width 26 height 24
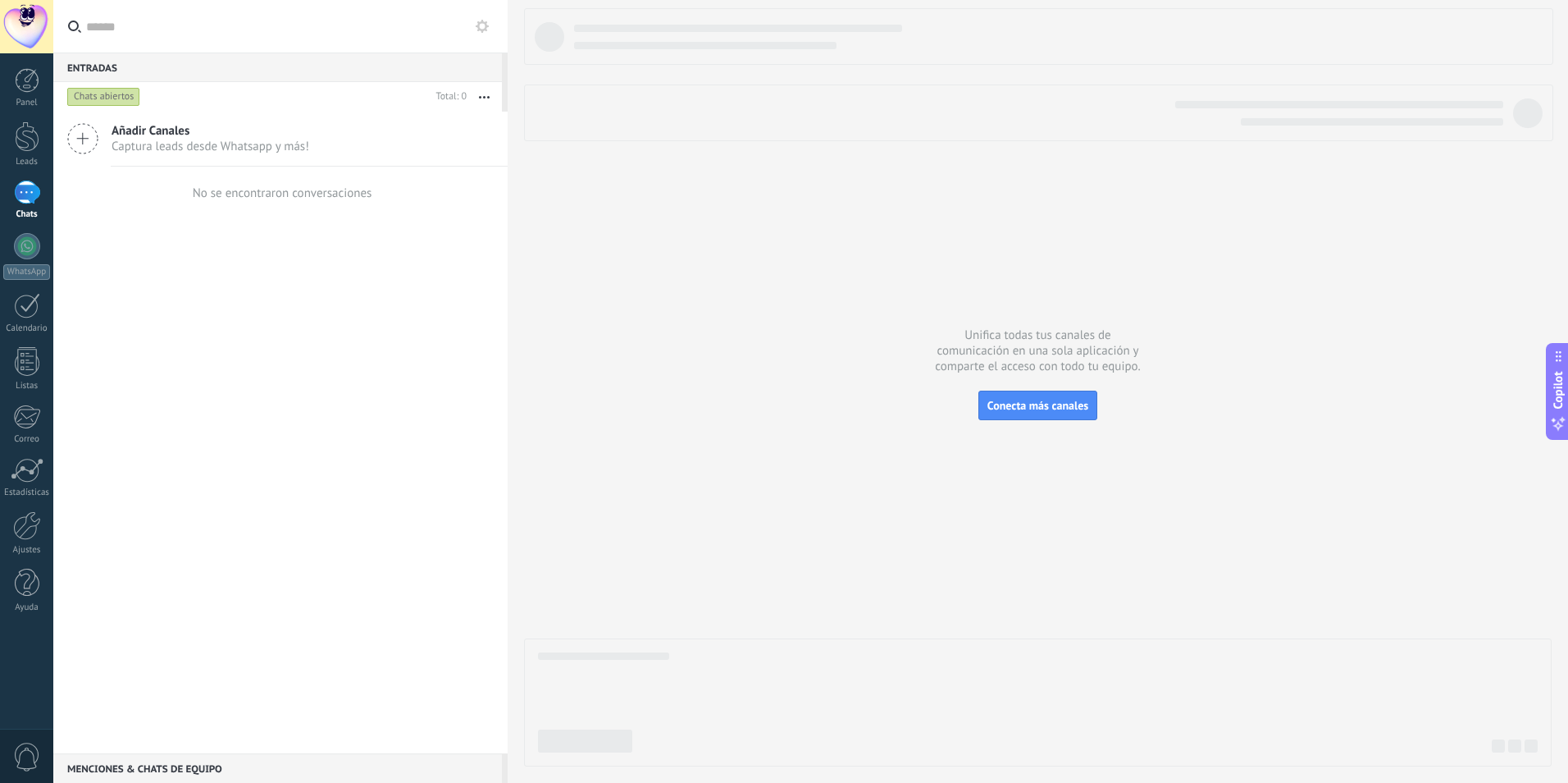
click at [1296, 551] on div at bounding box center [1038, 387] width 1027 height 758
click at [731, 392] on div at bounding box center [1038, 387] width 1027 height 758
click at [650, 385] on div at bounding box center [1038, 387] width 1027 height 758
click at [79, 139] on use at bounding box center [83, 139] width 30 height 30
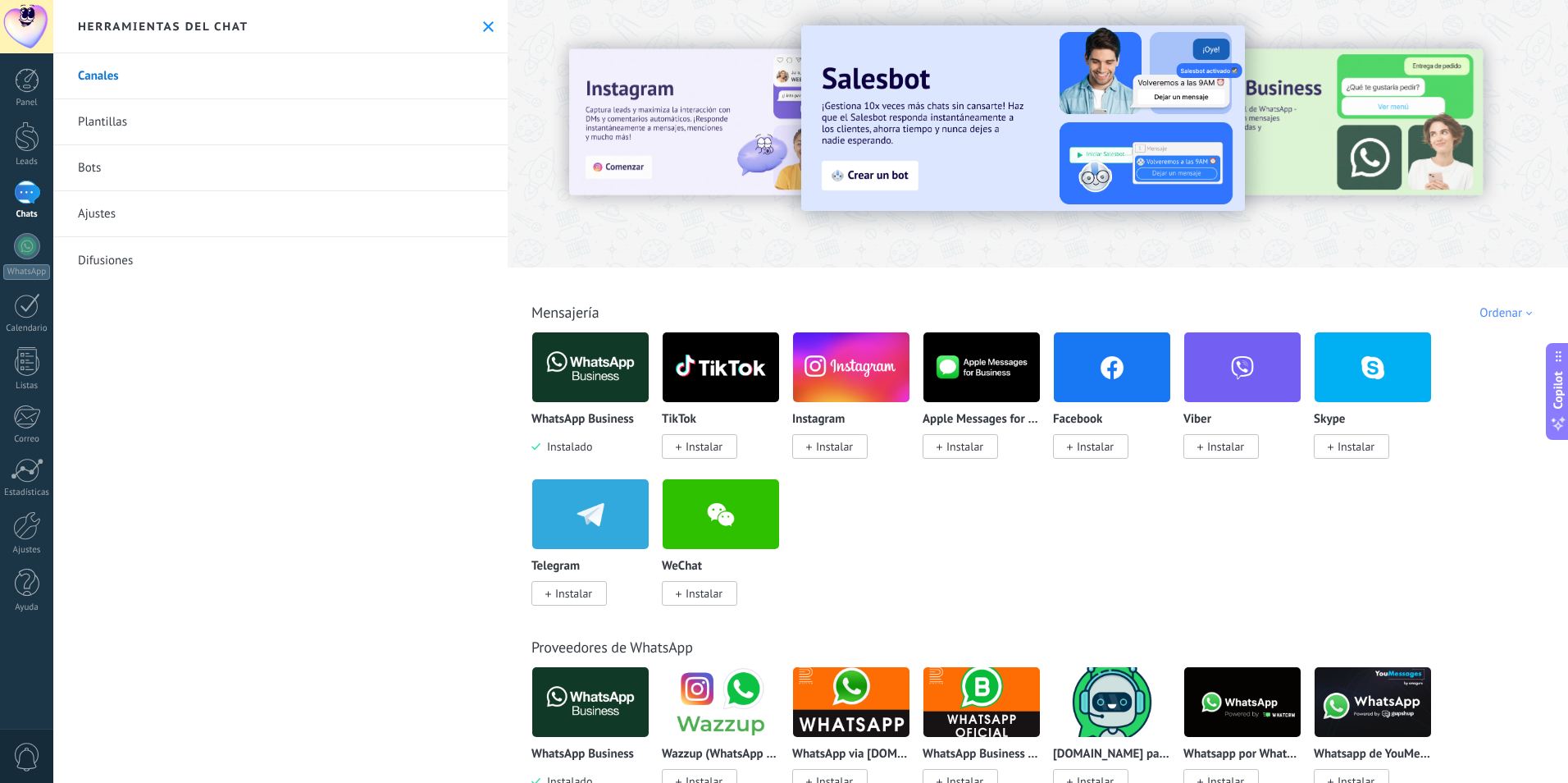
click at [835, 449] on span "Instalar" at bounding box center [834, 447] width 37 height 15
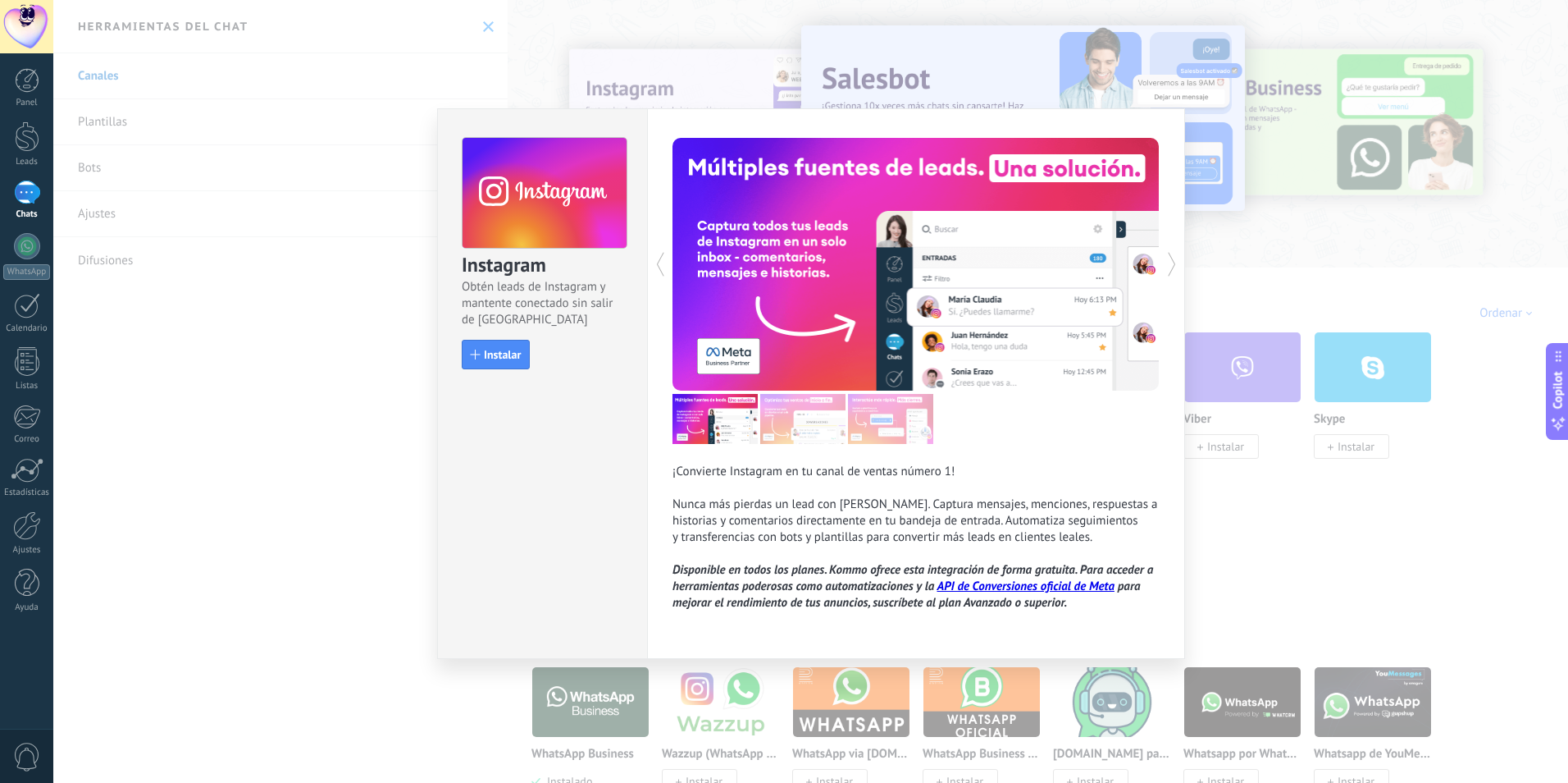
click at [1365, 540] on div "Instagram Obtén leads de Instagram y mantente conectado sin salir de Kommo Inst…" at bounding box center [810, 391] width 1514 height 783
